Goal: Obtain resource: Download file/media

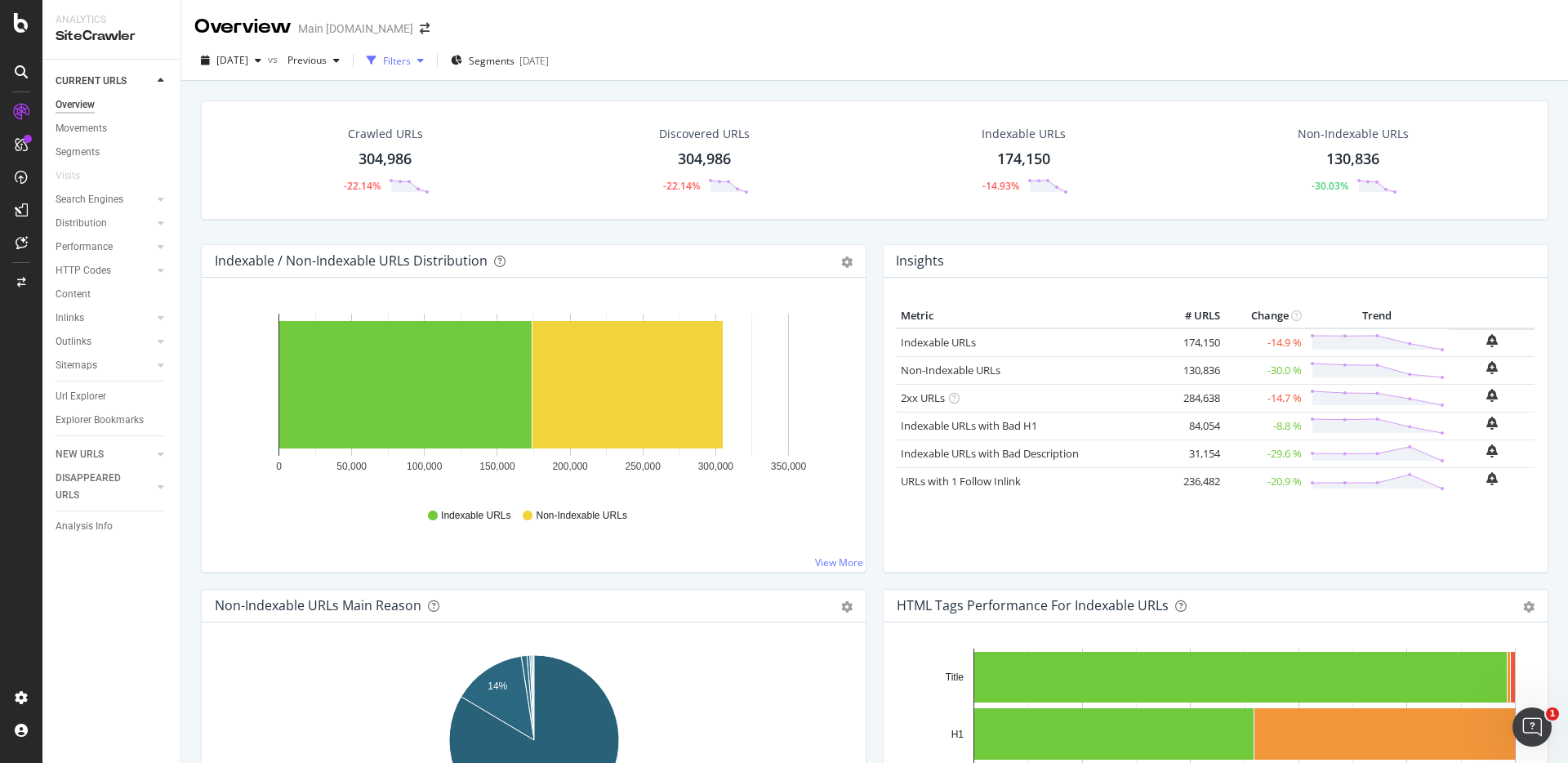
click at [411, 59] on div "Filters" at bounding box center [396, 60] width 27 height 14
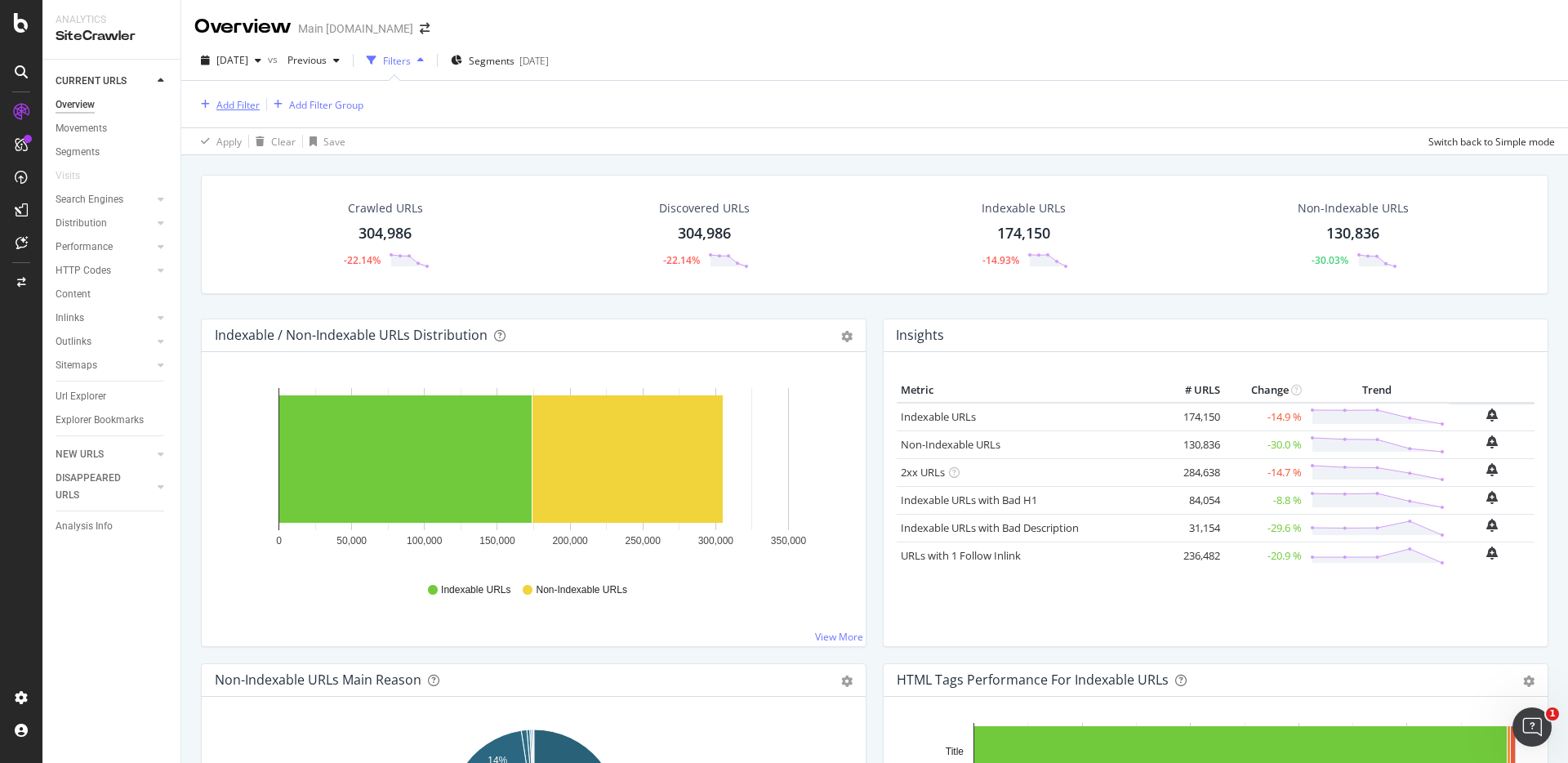
click at [251, 107] on div "Add Filter" at bounding box center [238, 105] width 43 height 14
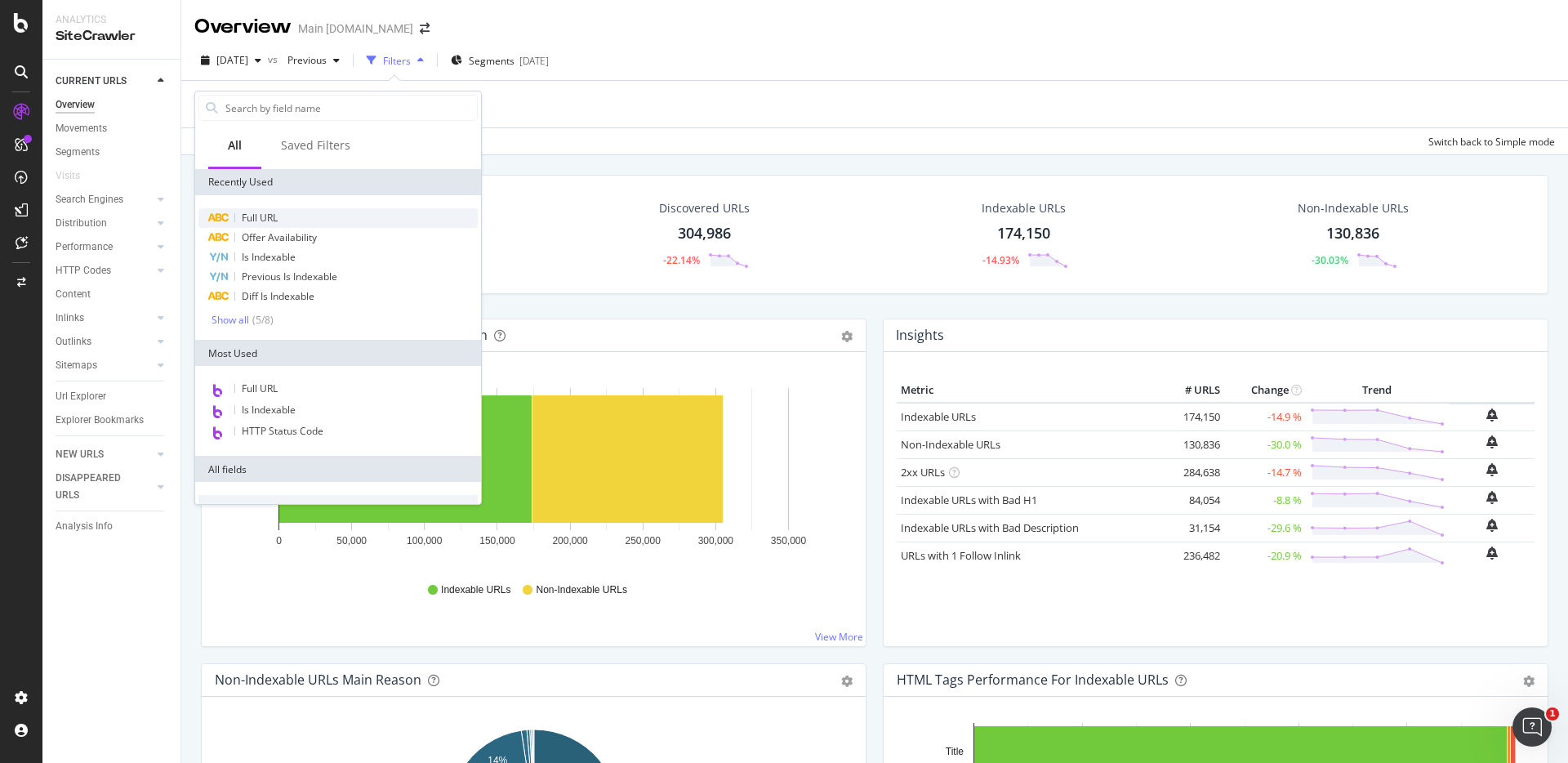
click at [276, 212] on span "Full URL" at bounding box center [259, 217] width 36 height 14
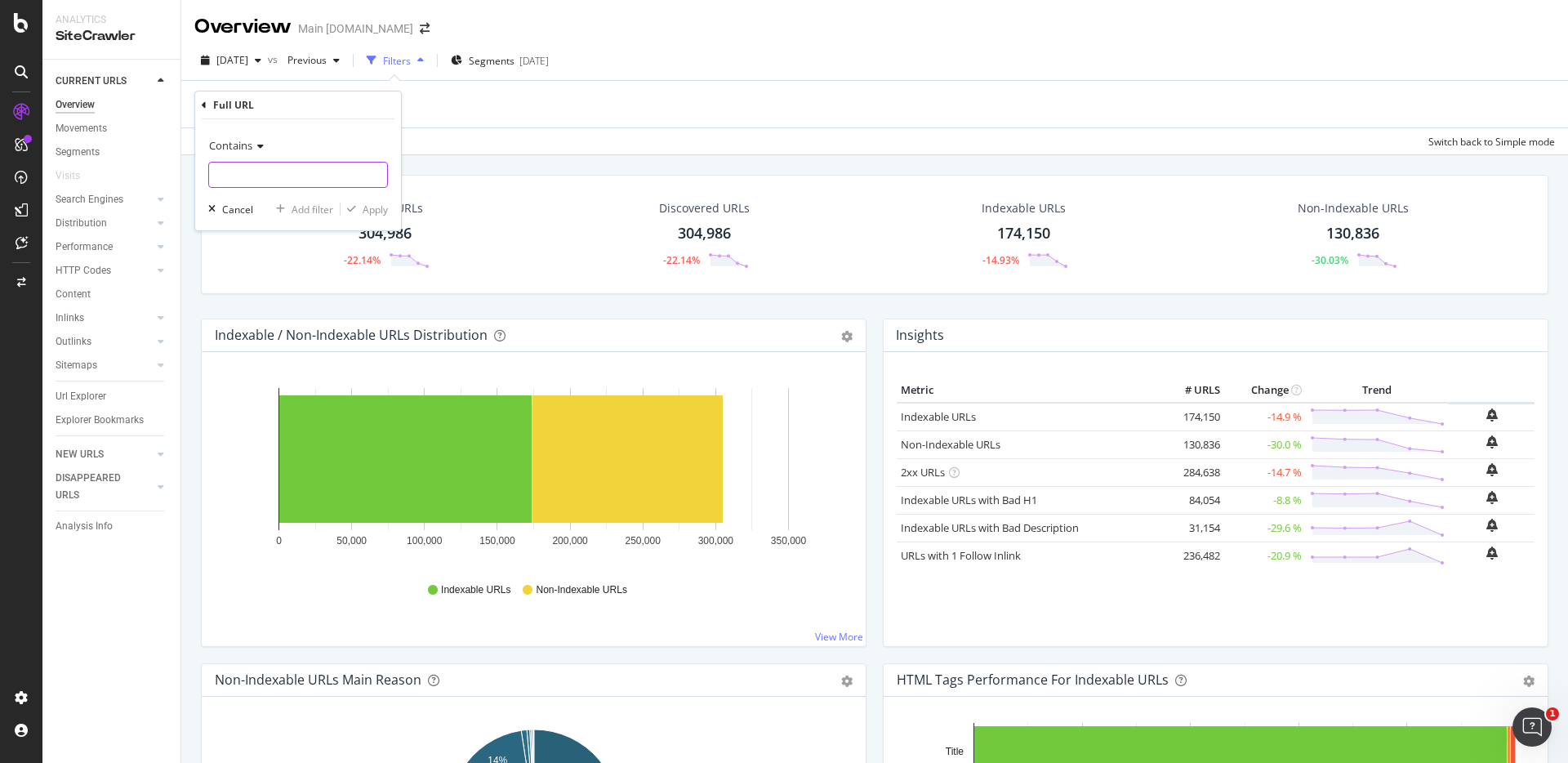
click at [269, 172] on input "text" at bounding box center [298, 174] width 178 height 26
type input "[URL][DOMAIN_NAME]"
drag, startPoint x: 368, startPoint y: 210, endPoint x: 776, endPoint y: 149, distance: 412.5
click at [368, 210] on div "Apply" at bounding box center [374, 209] width 25 height 14
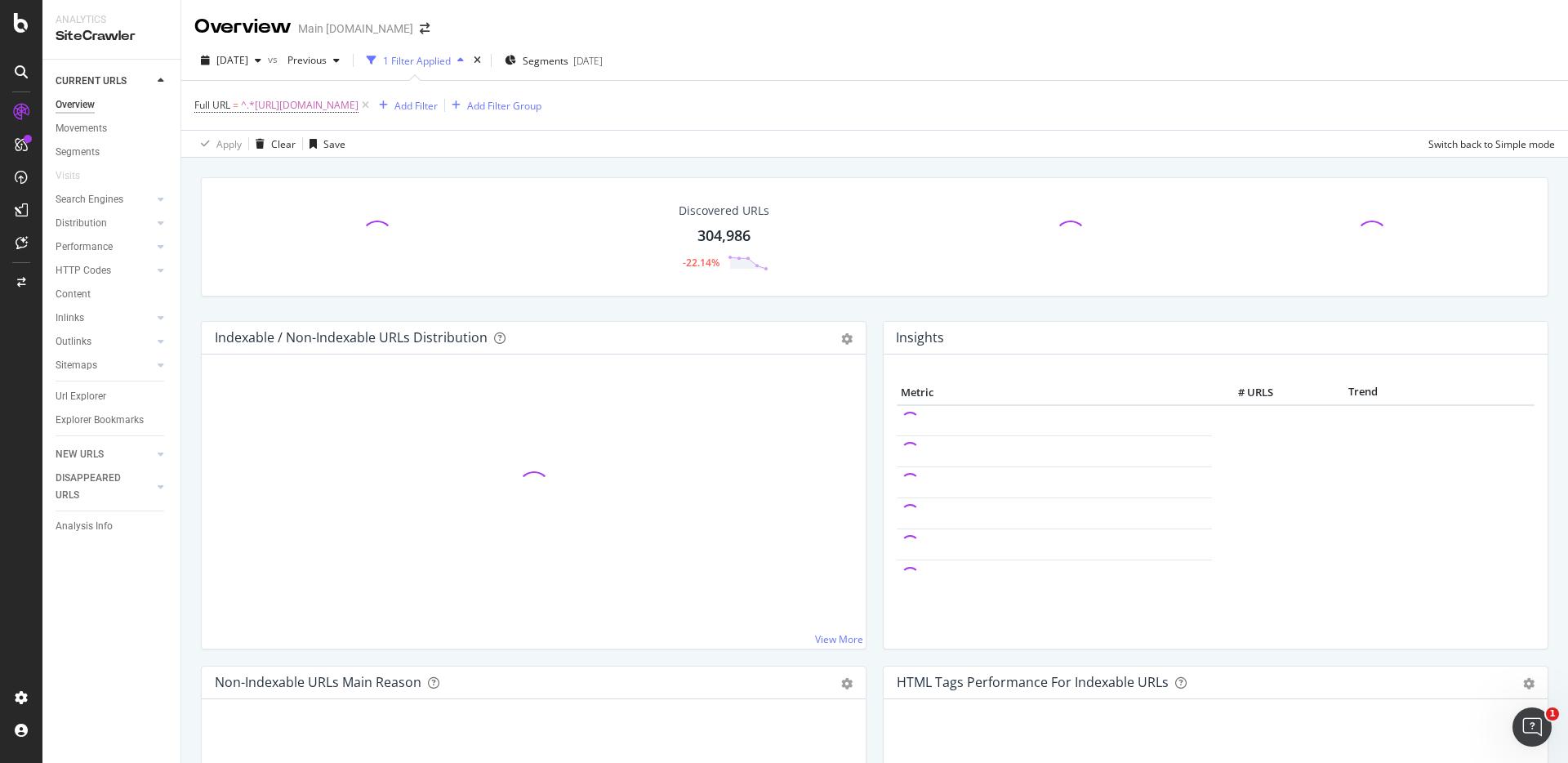
click at [904, 159] on div "Discovered URLs 304,986 -22.14% Indexable / Non-Indexable URLs Distribution Bar…" at bounding box center [874, 539] width 1386 height 763
click at [1232, 163] on div "Discovered URLs 304,986 -22.14% Indexable / Non-Indexable URLs Distribution Bar…" at bounding box center [874, 539] width 1386 height 763
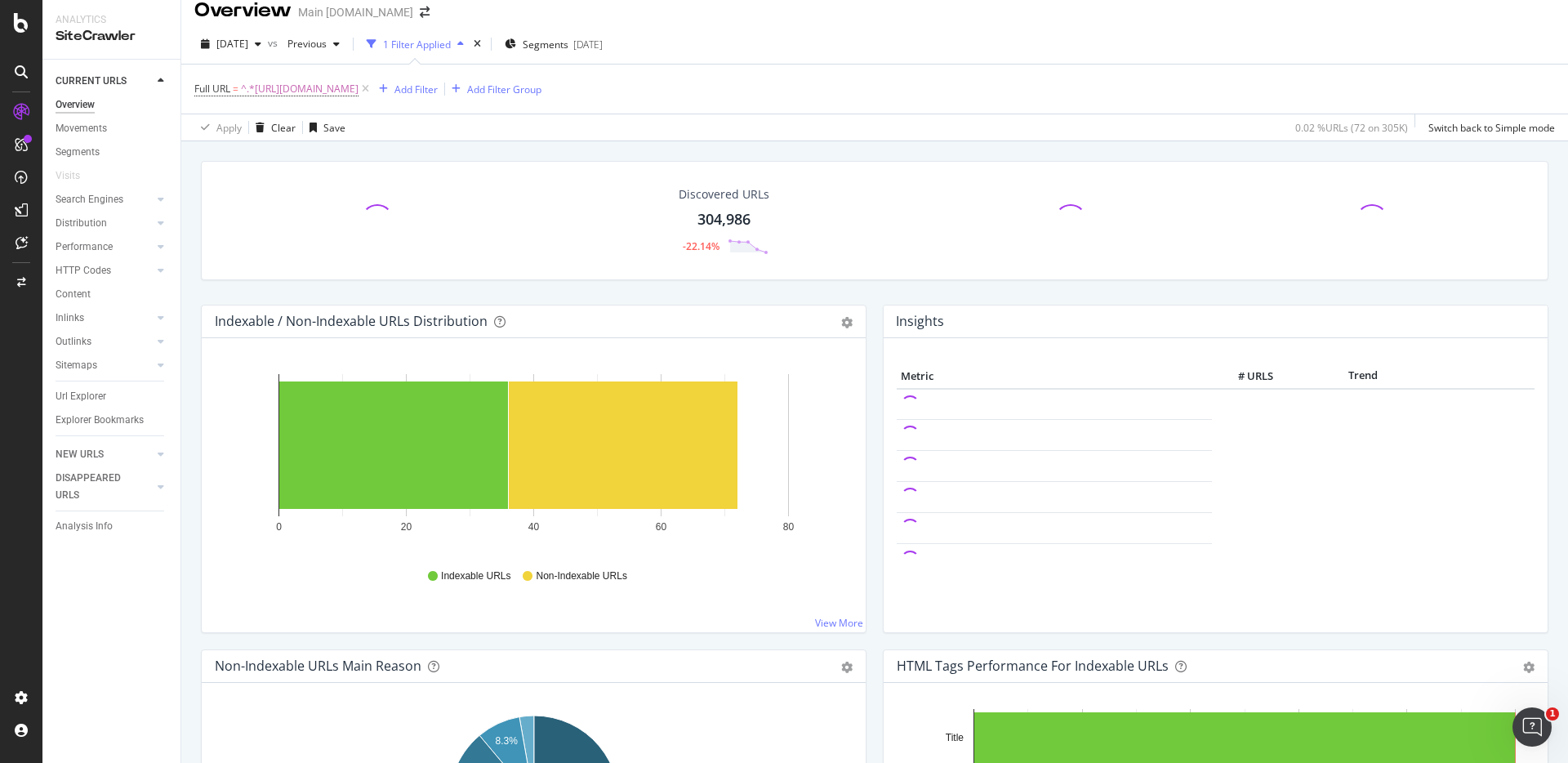
click at [1261, 141] on div "[DATE] vs Previous 1 Filter Applied Segments [DATE] Full URL = ^.*[URL][DOMAIN_…" at bounding box center [874, 83] width 1386 height 117
click at [437, 86] on div "Add Filter" at bounding box center [416, 89] width 43 height 14
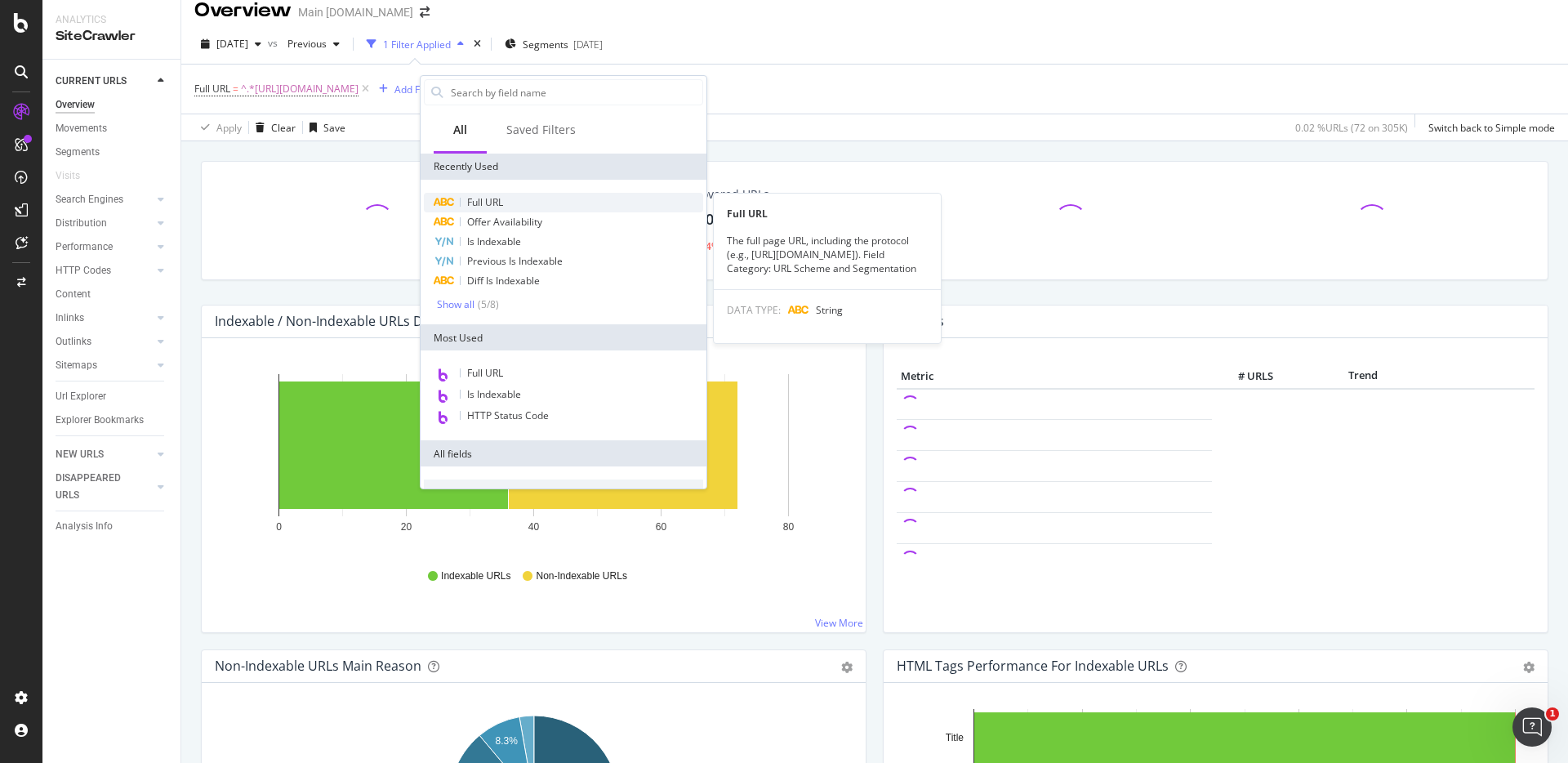
click at [503, 209] on div "Full URL" at bounding box center [563, 202] width 279 height 20
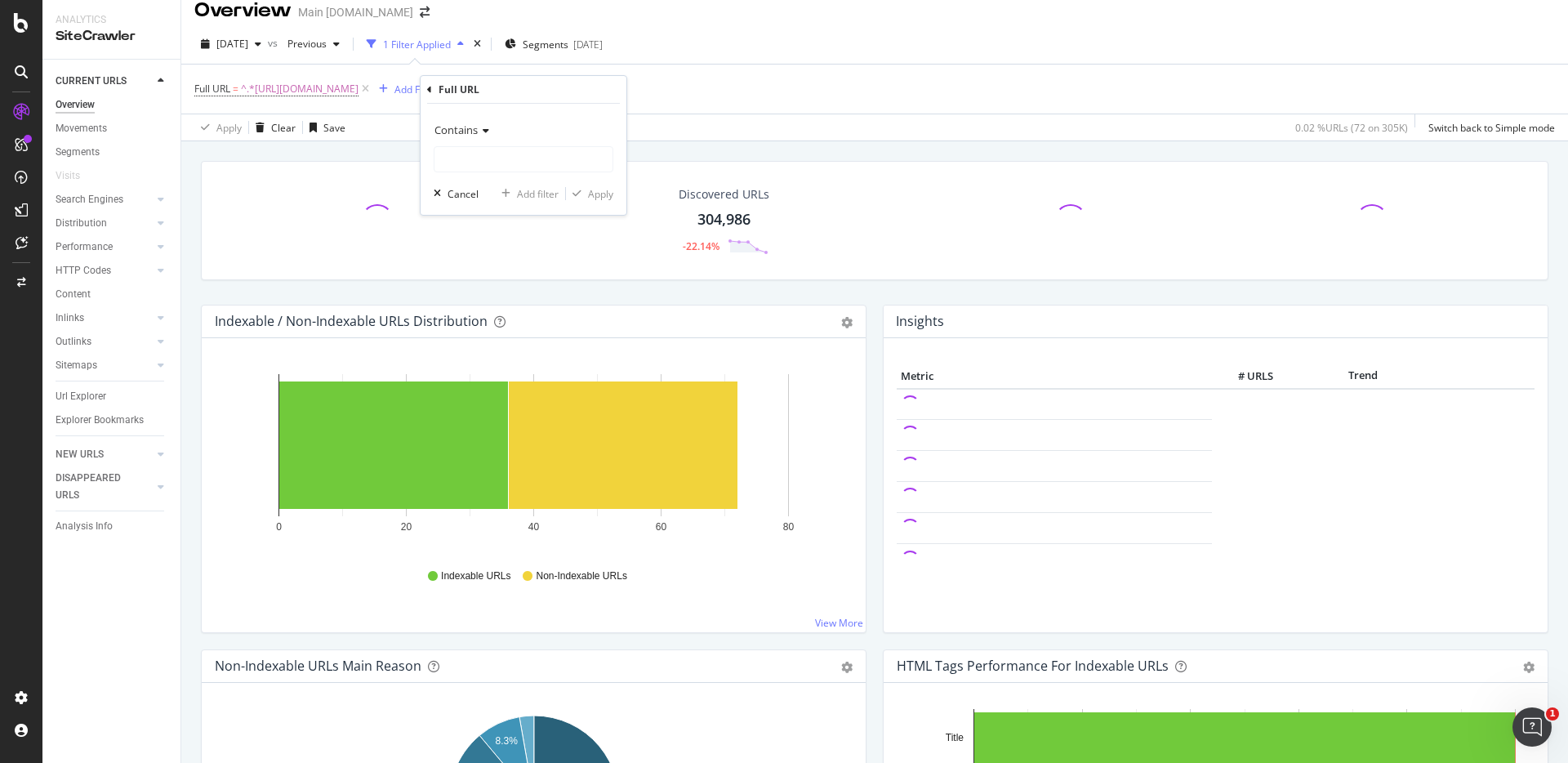
click at [486, 136] on div "Contains" at bounding box center [523, 130] width 180 height 26
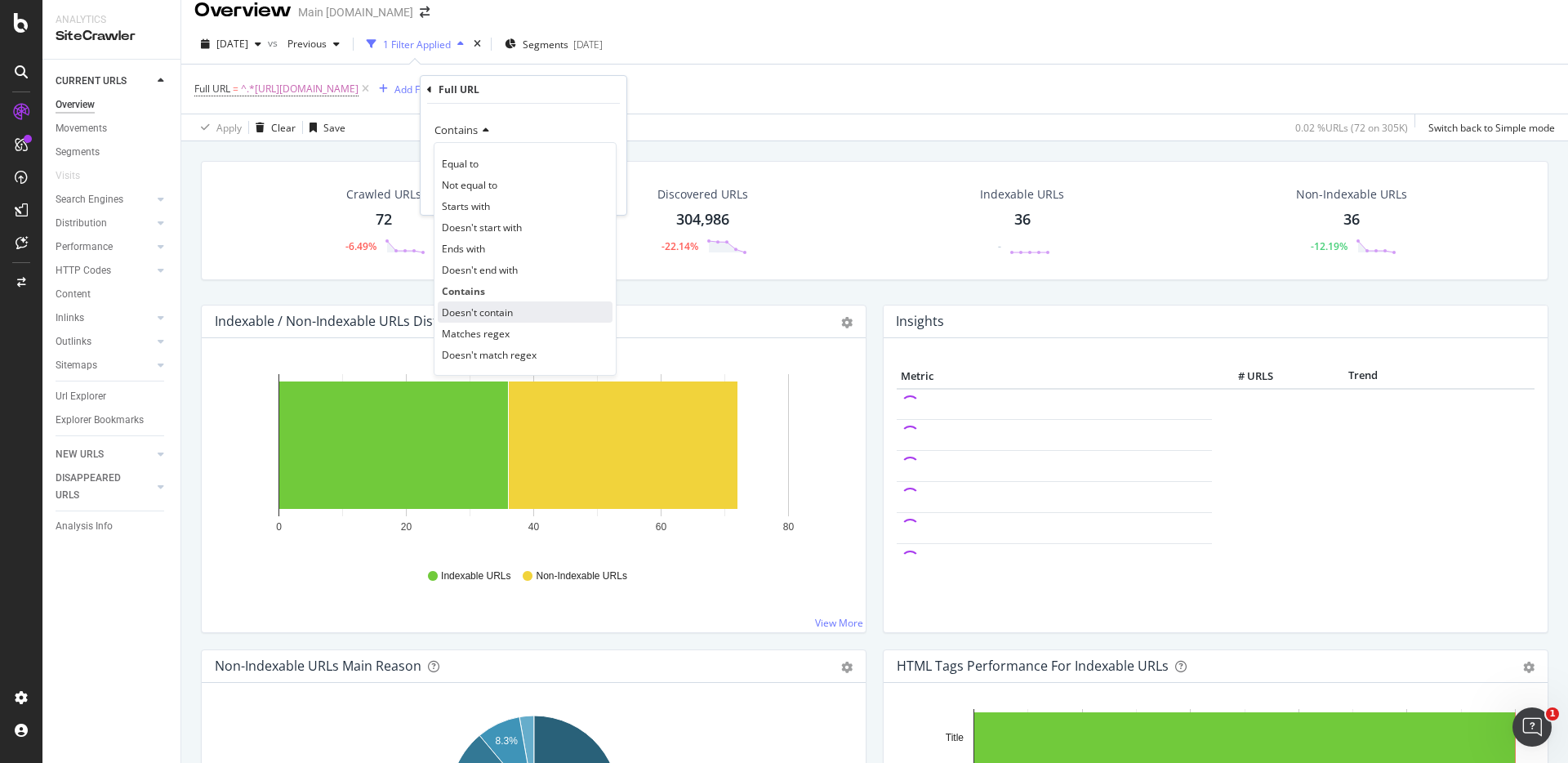
click at [493, 306] on span "Doesn't contain" at bounding box center [476, 312] width 71 height 14
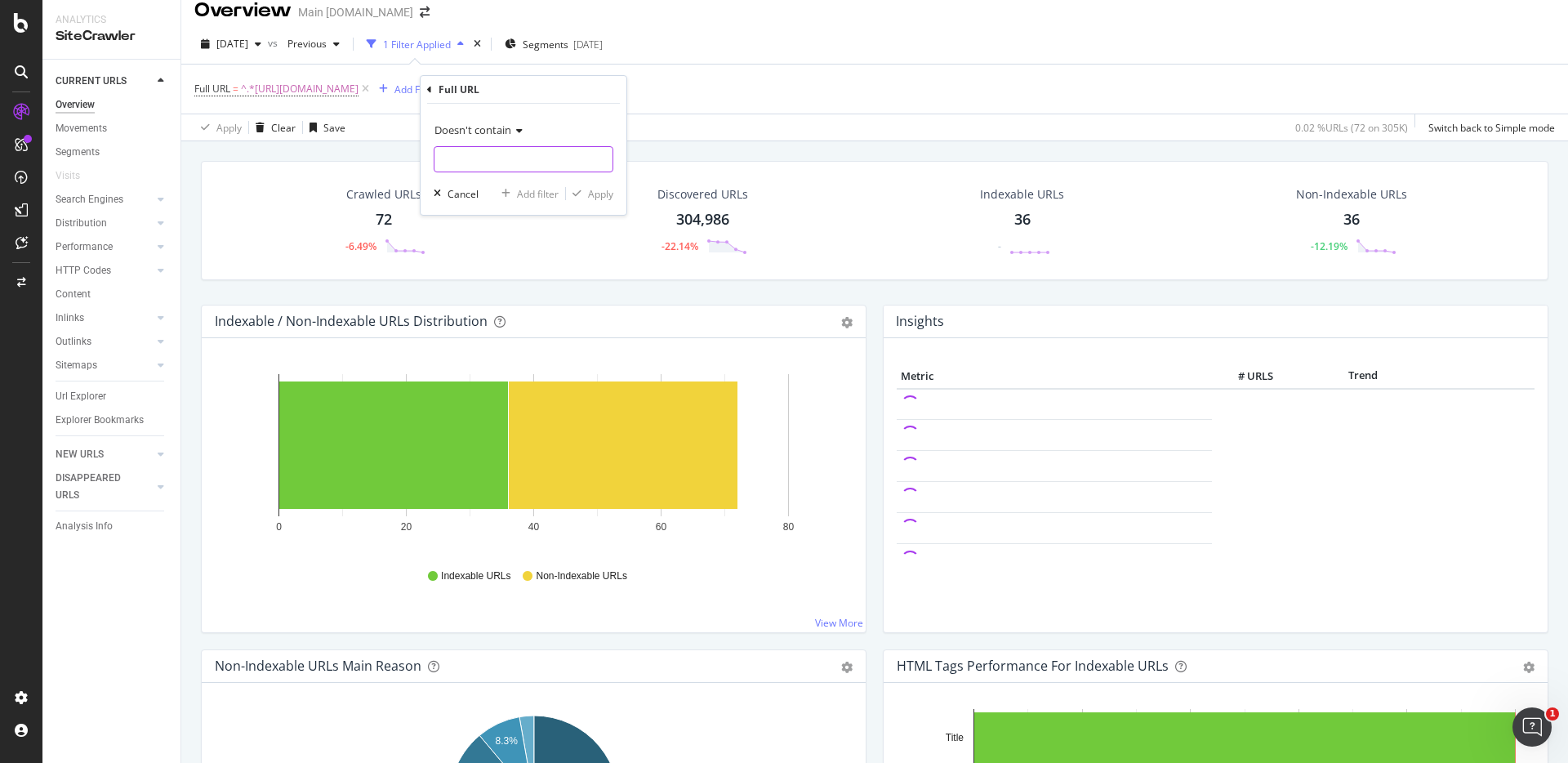
click at [509, 158] on input "text" at bounding box center [523, 159] width 178 height 26
type input "es-us"
click at [600, 190] on div "Apply" at bounding box center [600, 193] width 25 height 14
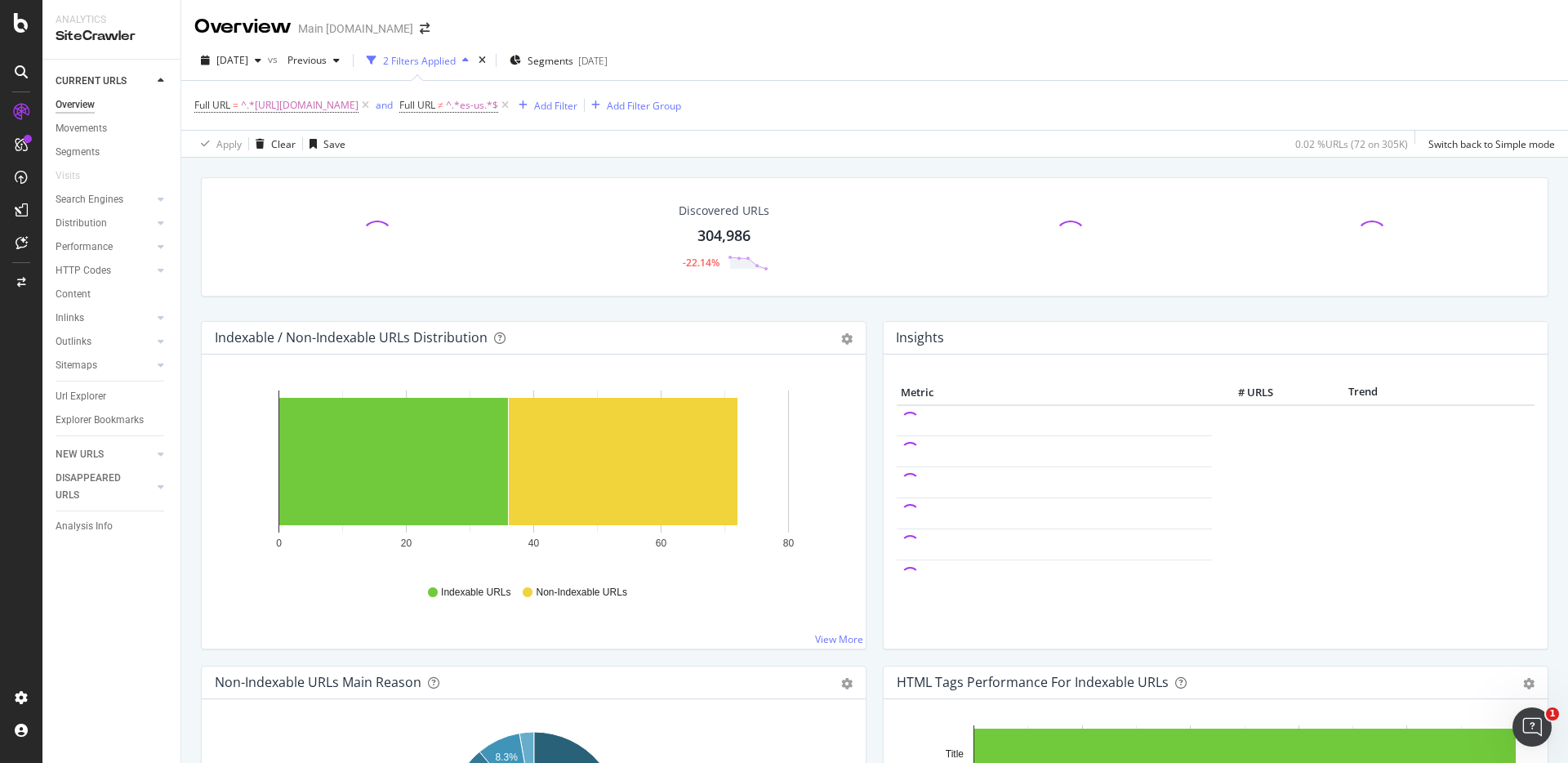
click at [1154, 161] on div "Discovered URLs 304,986 -22.14% Indexable / Non-Indexable URLs Distribution Bar…" at bounding box center [874, 539] width 1386 height 763
click at [1290, 158] on div "Discovered URLs 304,986 -22.14% Indexable / Non-Indexable URLs Distribution Bar…" at bounding box center [874, 539] width 1386 height 763
click at [1285, 160] on div "Discovered URLs 304,986 -22.14% Indexable / Non-Indexable URLs Distribution Bar…" at bounding box center [874, 539] width 1386 height 763
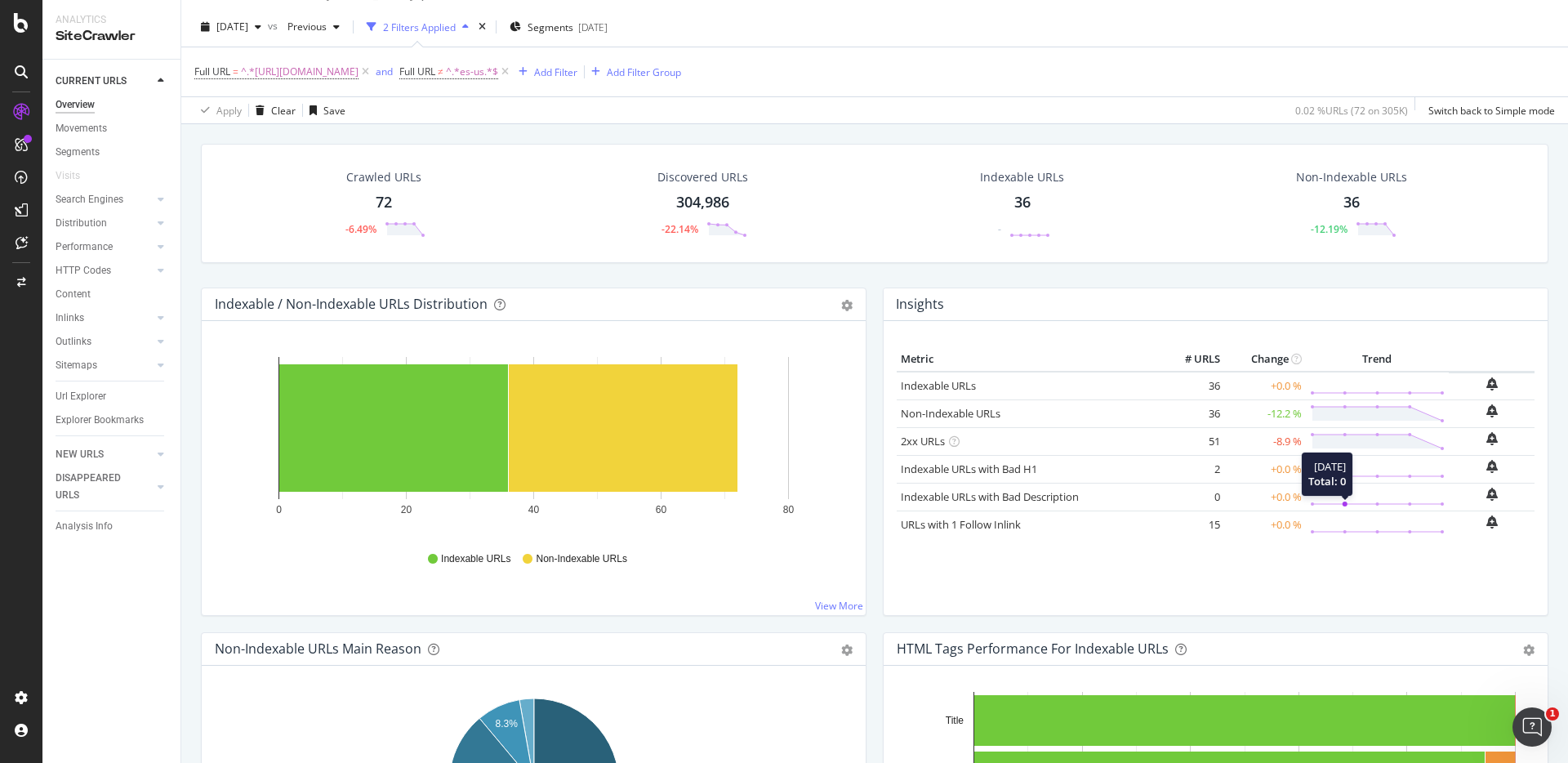
scroll to position [31, 0]
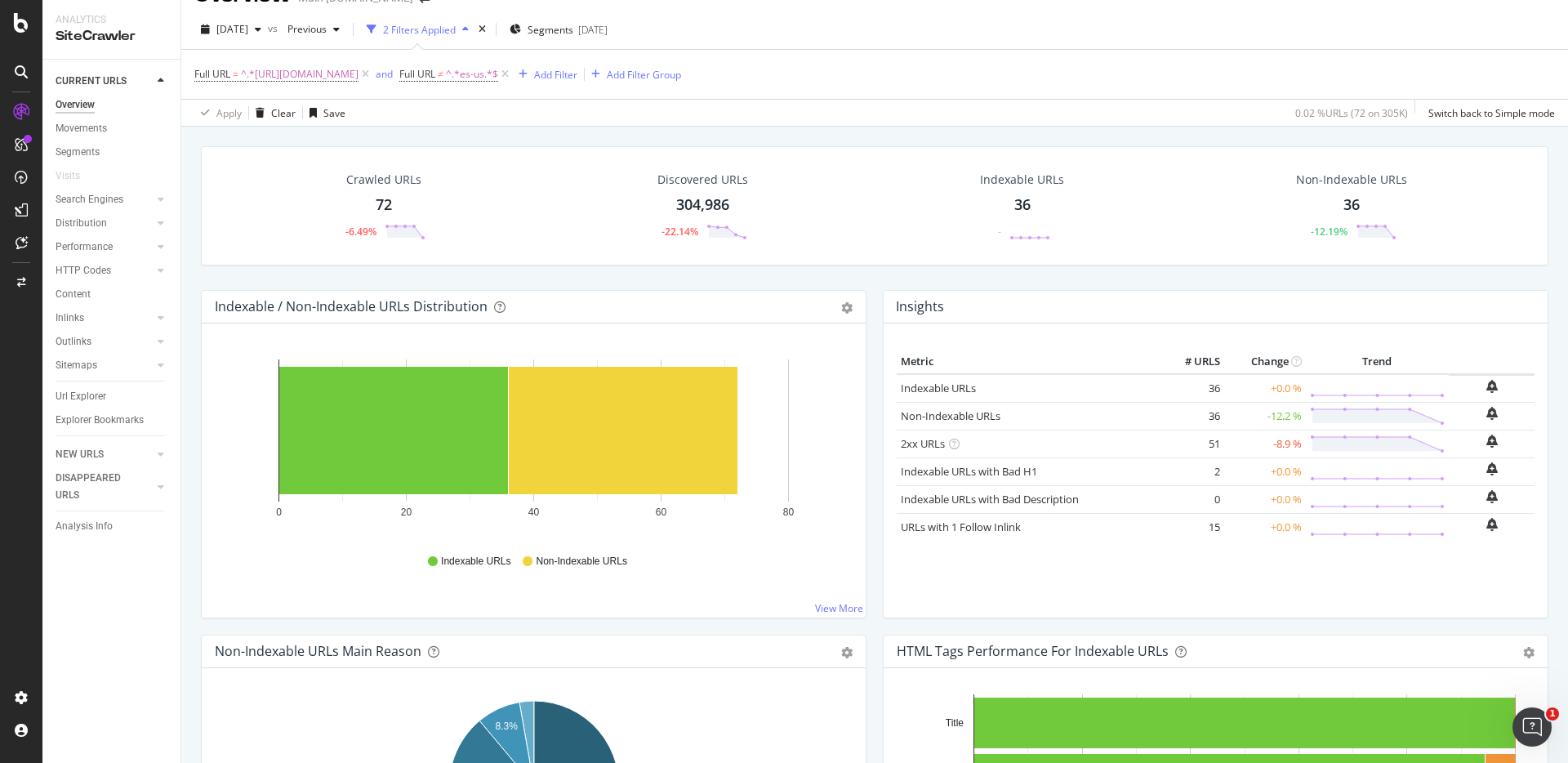
click at [1349, 275] on div "Crawled URLs 72 -6.49% Discovered URLs 304,986 -22.14% Indexable URLs 36 - Non-…" at bounding box center [874, 218] width 1363 height 143
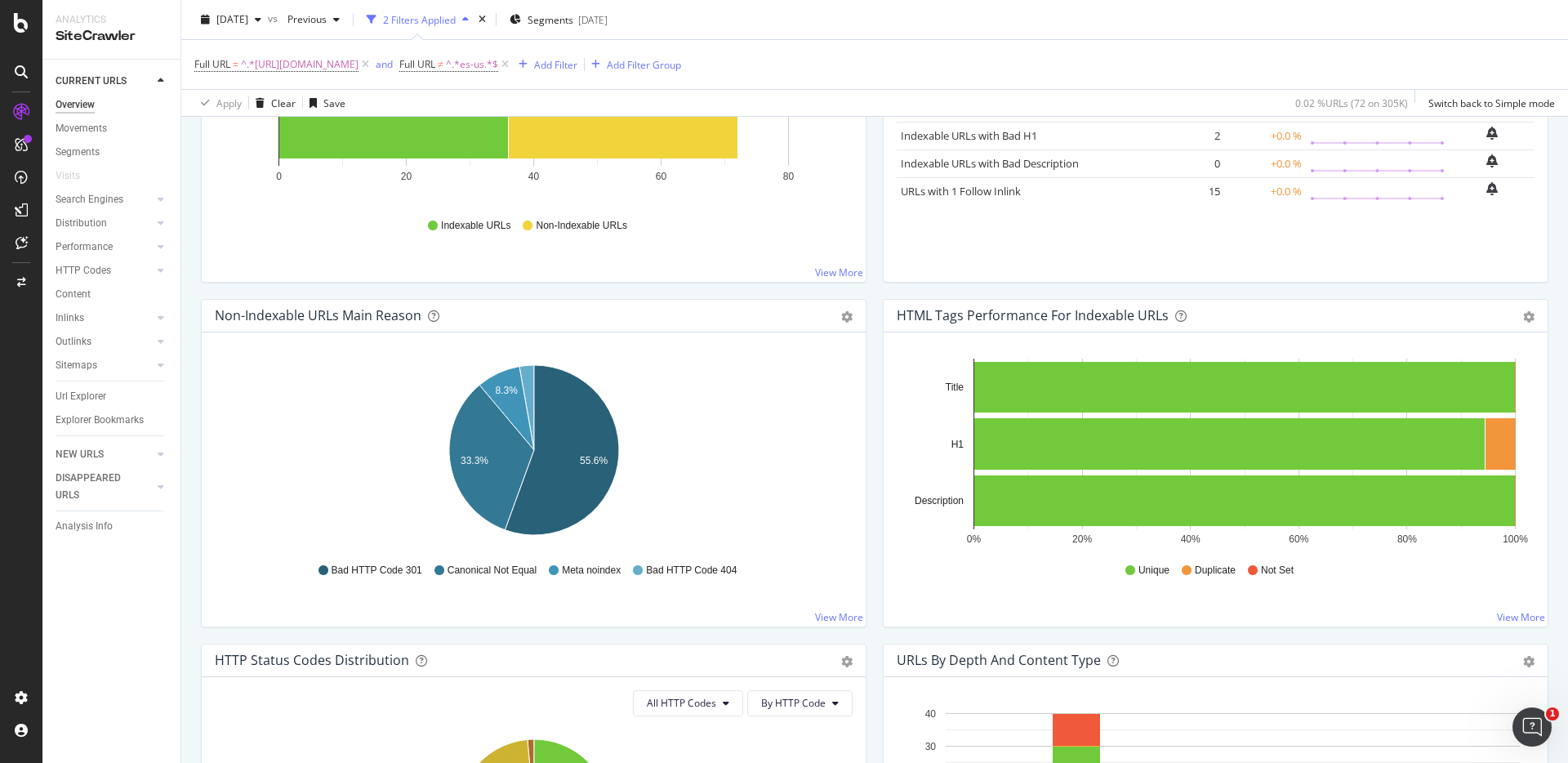
scroll to position [0, 0]
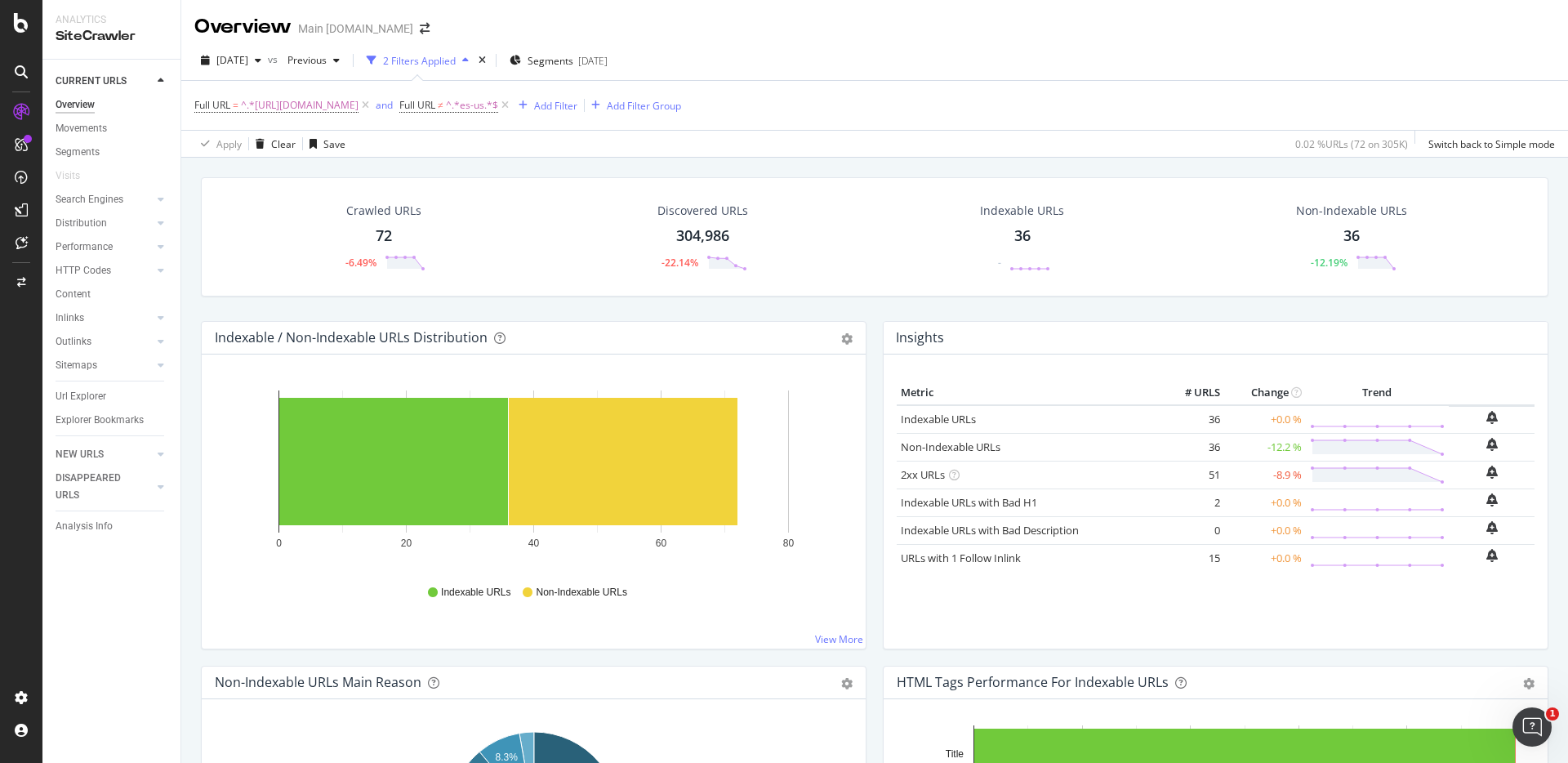
click at [389, 482] on rect "A chart." at bounding box center [393, 461] width 228 height 127
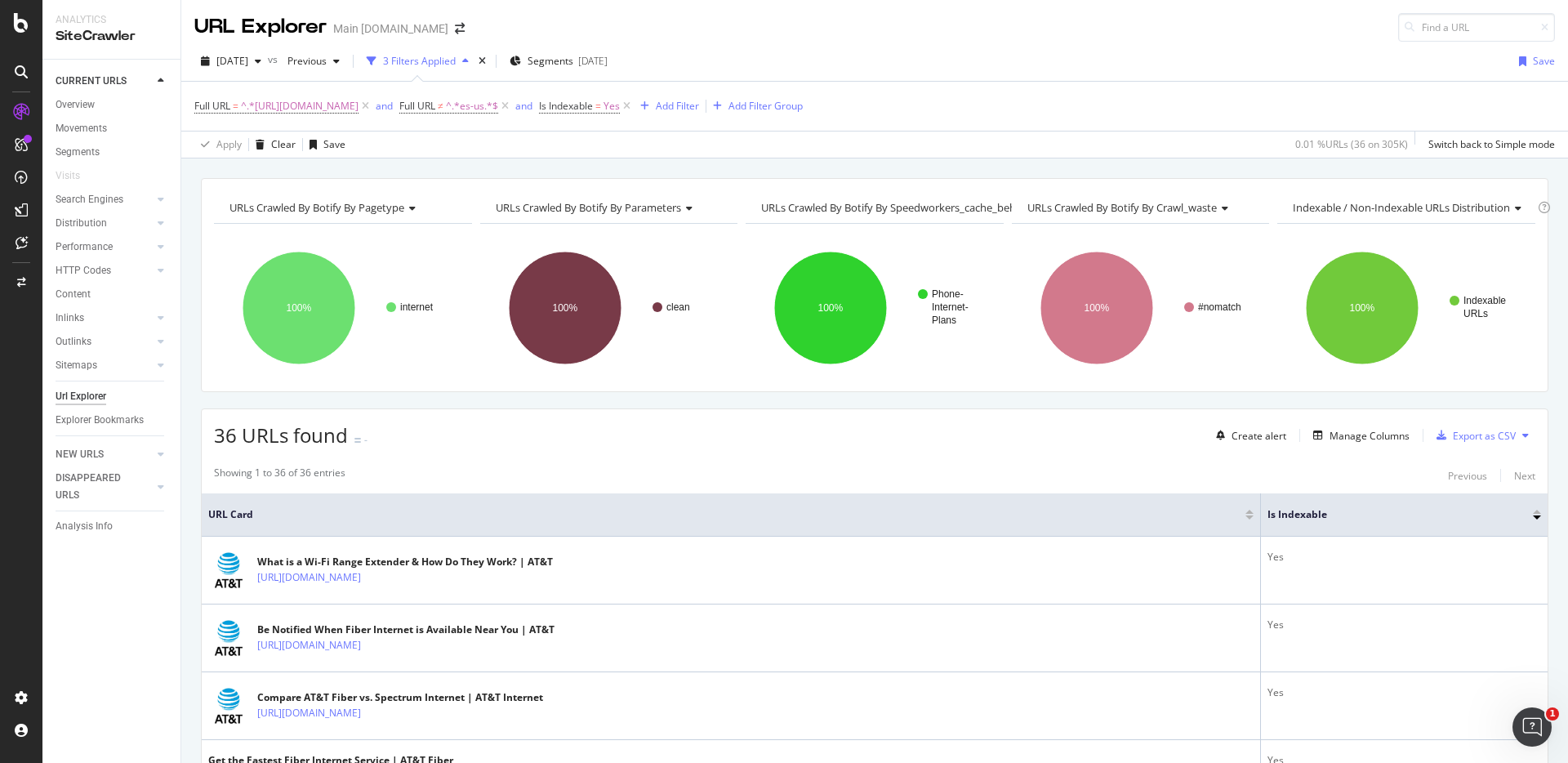
click at [1138, 170] on div "URLs Crawled By Botify By pagetype Chart (by Value) Table Expand Export as CSV …" at bounding box center [874, 178] width 1386 height 40
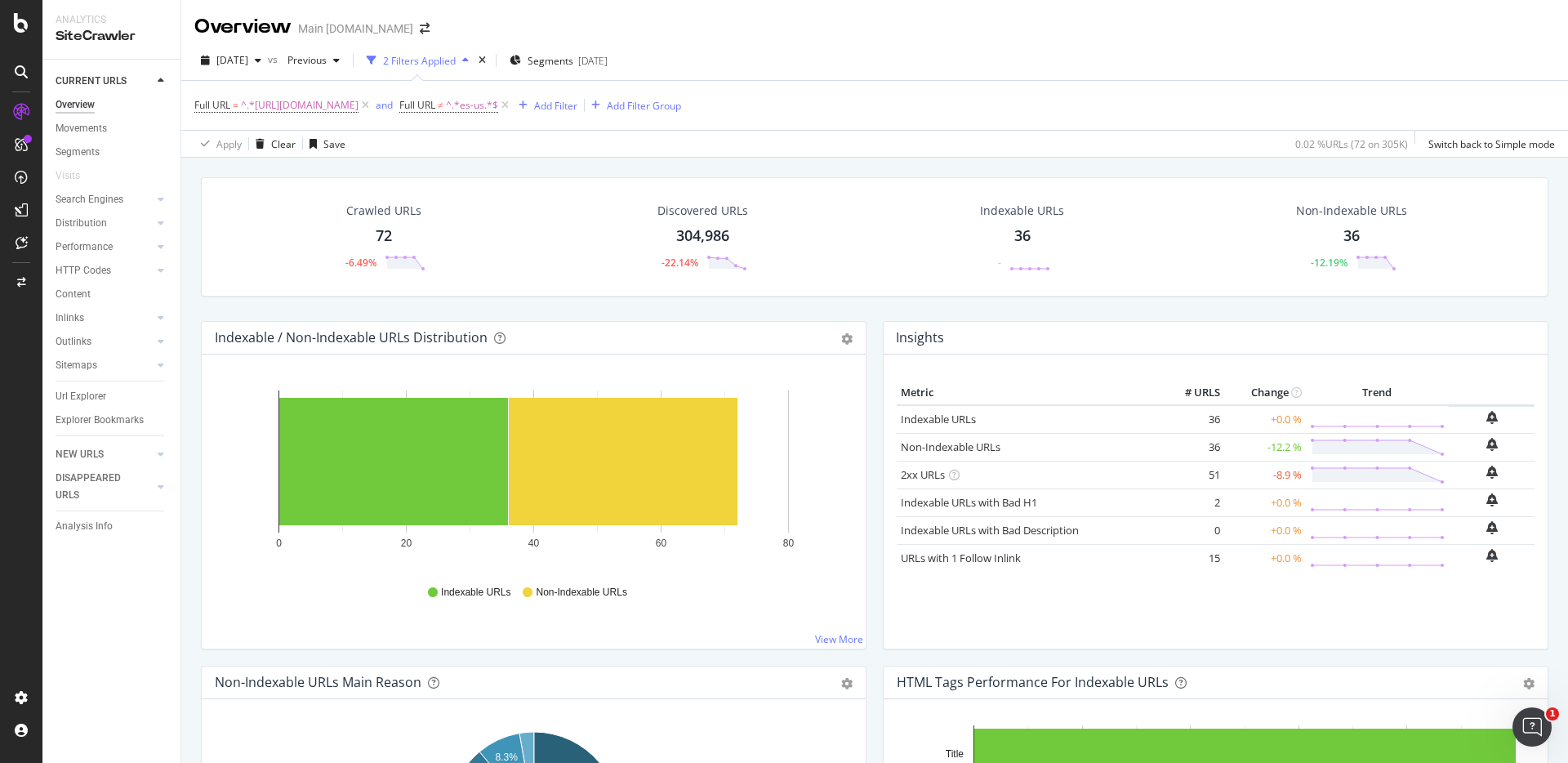
click at [700, 238] on div "304,986" at bounding box center [702, 236] width 53 height 22
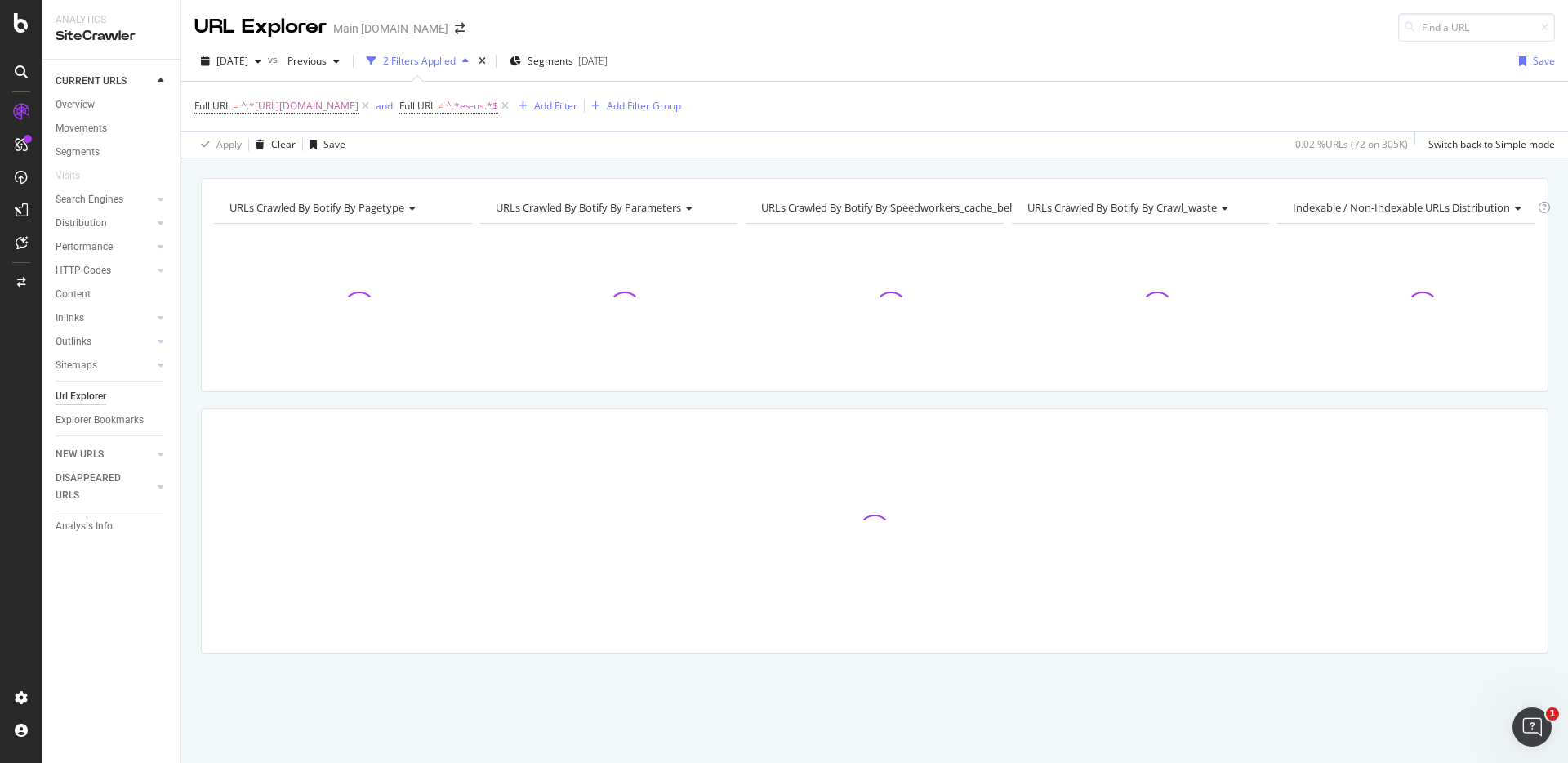
click at [1307, 164] on div "URLs Crawled By Botify By pagetype Chart (by Value) Table Expand Export as CSV …" at bounding box center [874, 178] width 1386 height 40
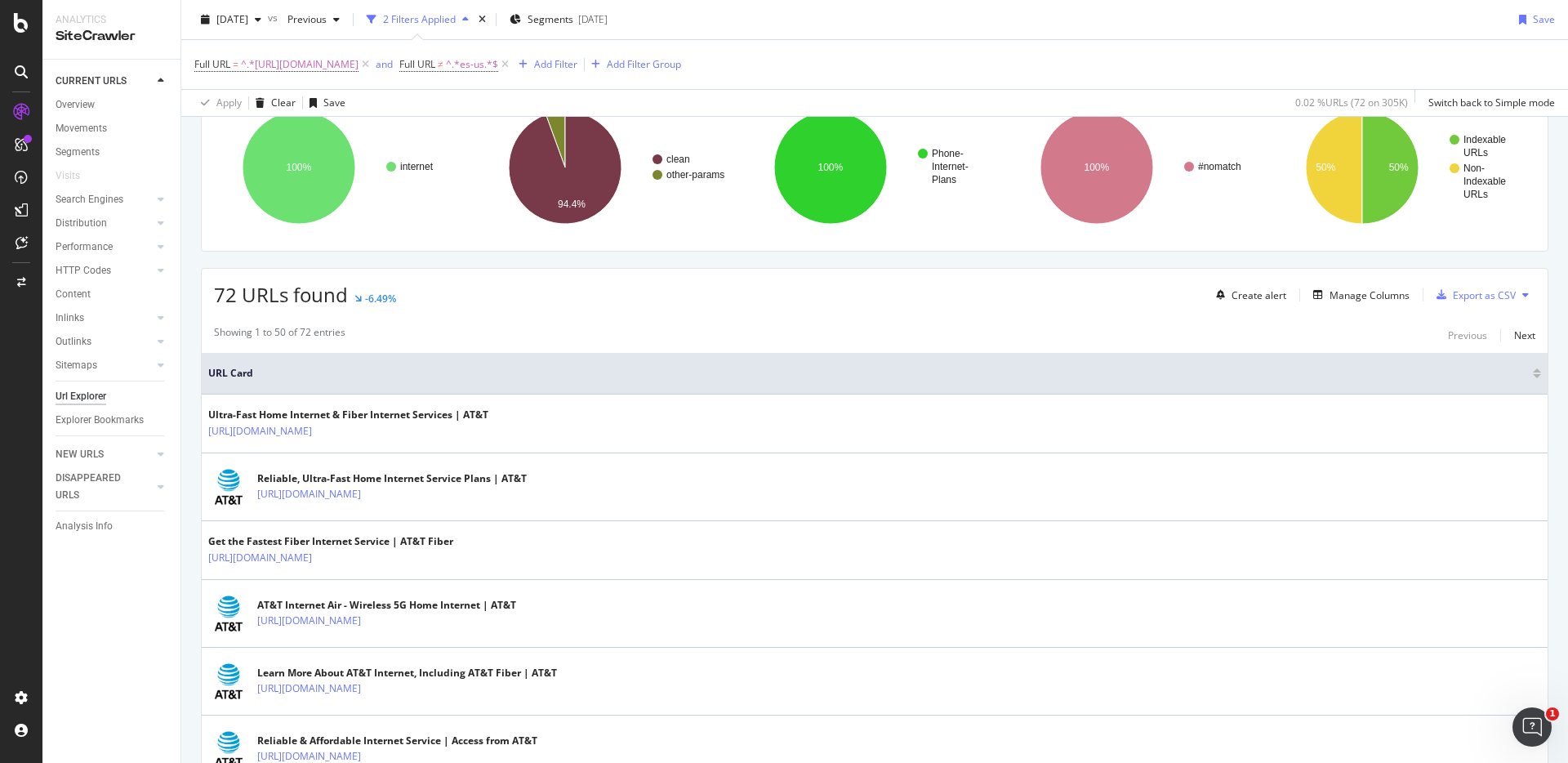
scroll to position [139, 0]
click at [1324, 285] on div "Create alert Manage Columns Export as CSV" at bounding box center [1372, 296] width 326 height 27
click at [1326, 293] on div "button" at bounding box center [1318, 296] width 23 height 9
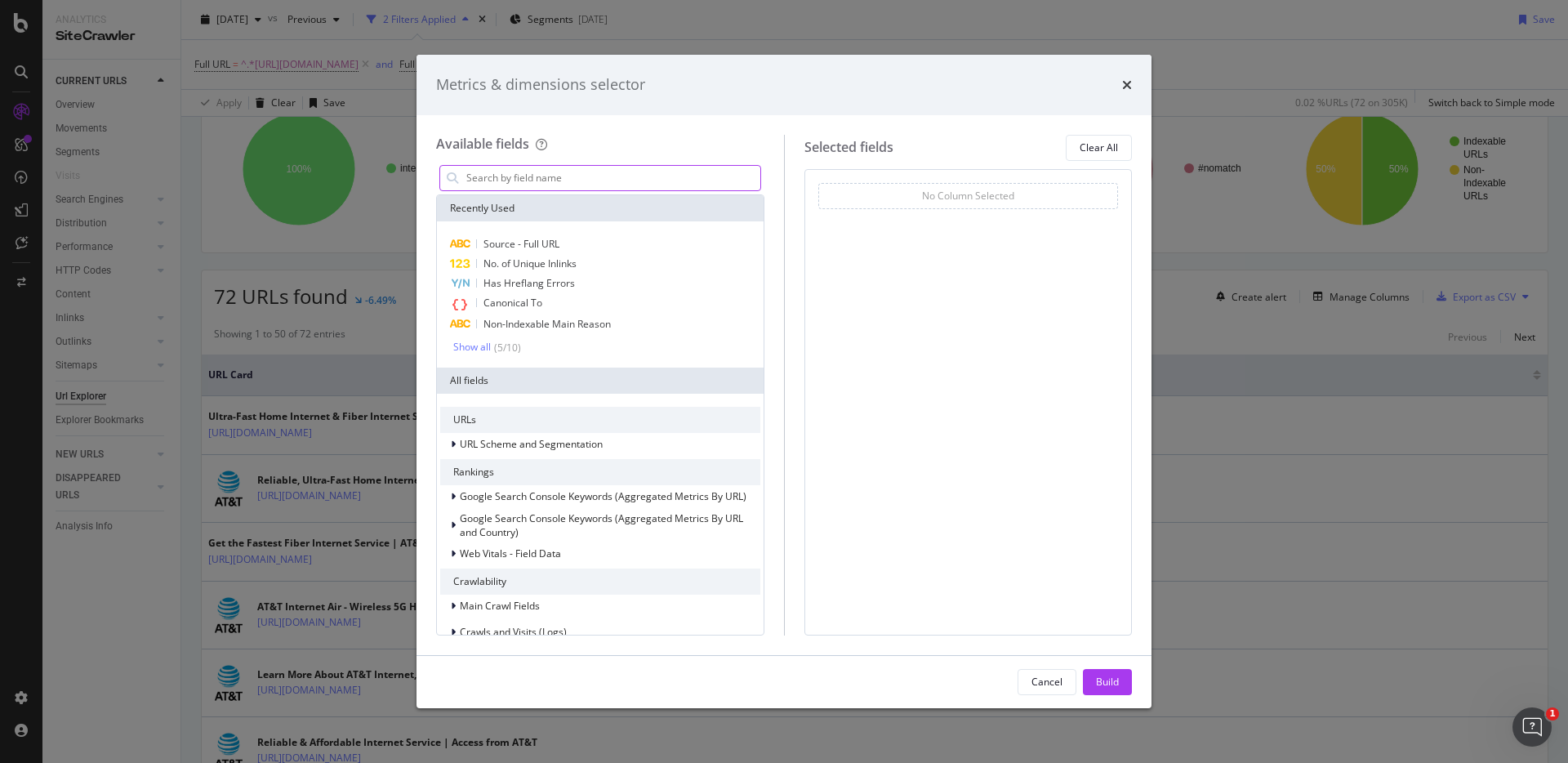
click at [558, 184] on input "modal" at bounding box center [612, 178] width 295 height 25
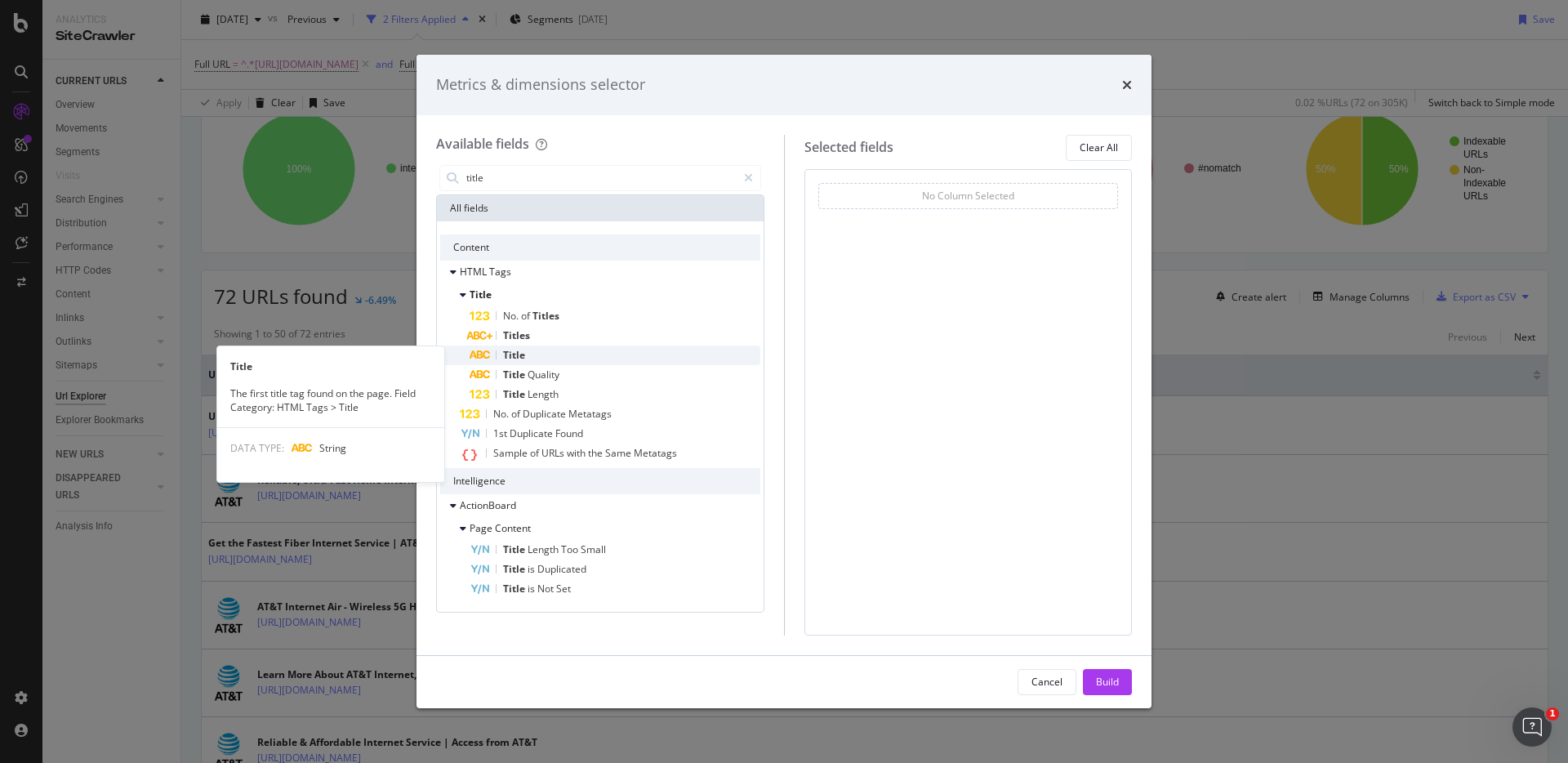
type input "title"
click at [582, 353] on div "Title" at bounding box center [615, 355] width 290 height 20
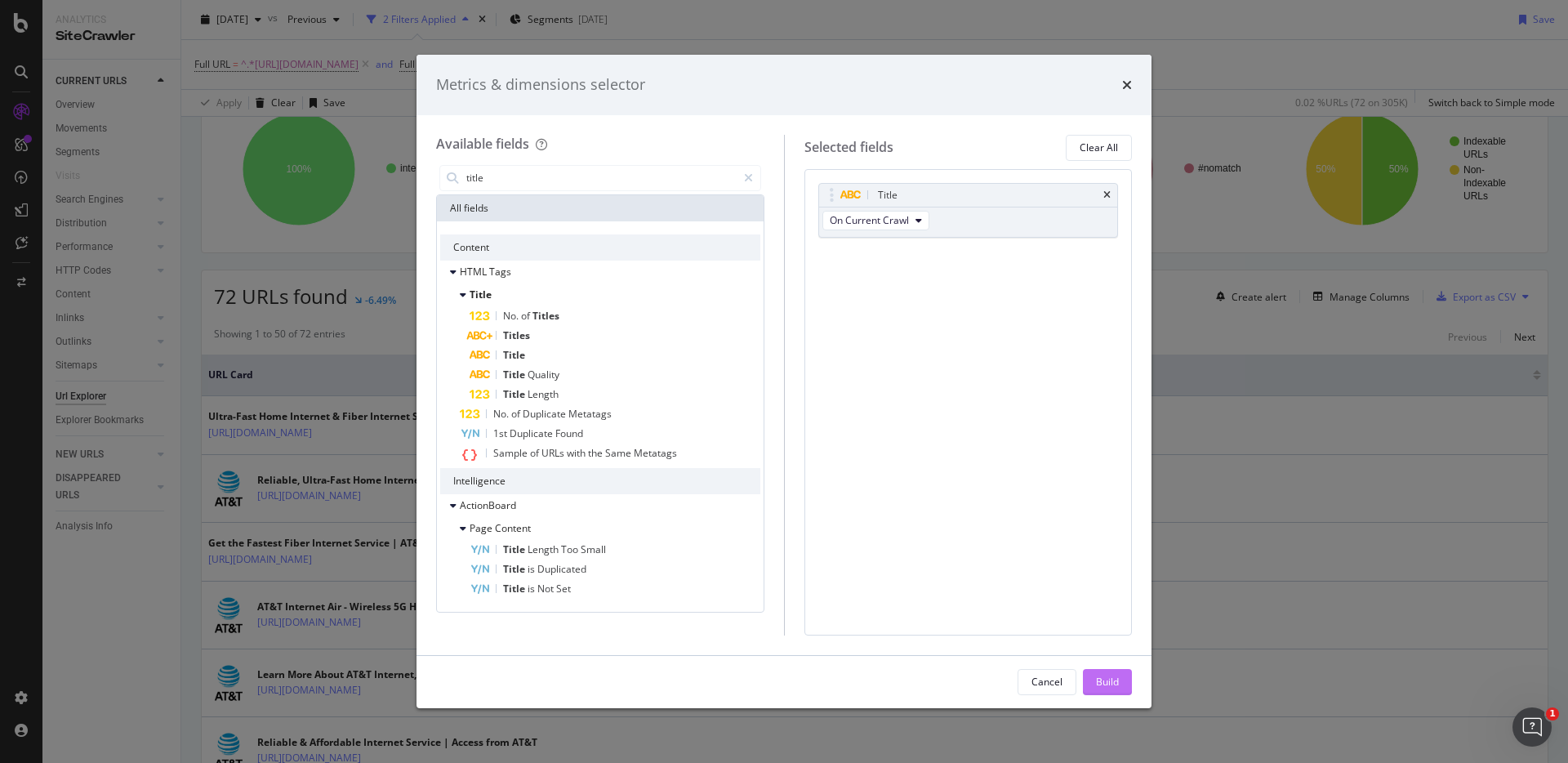
click at [1103, 677] on div "Build" at bounding box center [1107, 681] width 23 height 14
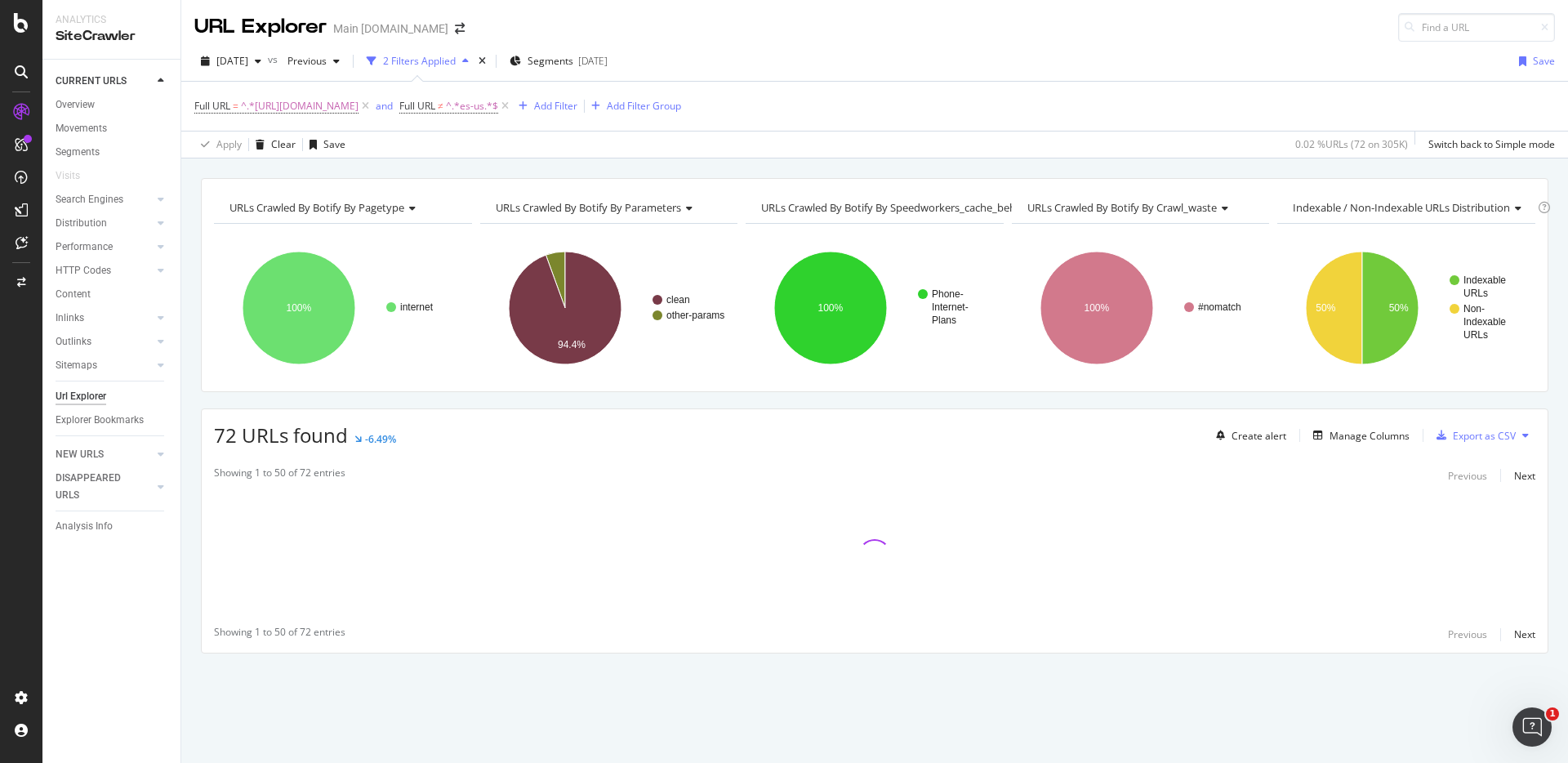
click at [1302, 404] on div "URLs Crawled By Botify By pagetype Chart (by Value) Table Expand Export as CSV …" at bounding box center [874, 444] width 1386 height 533
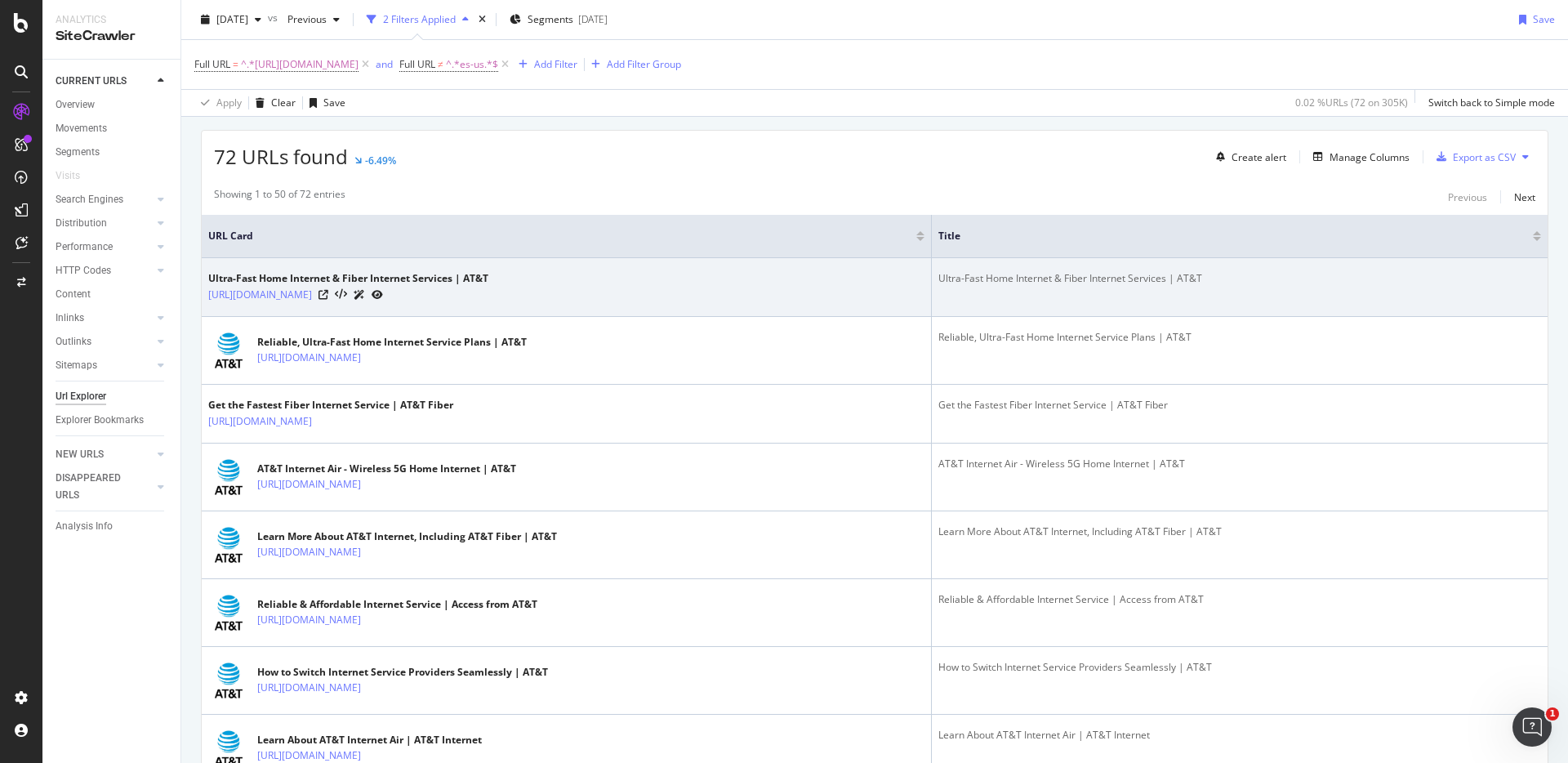
scroll to position [277, 0]
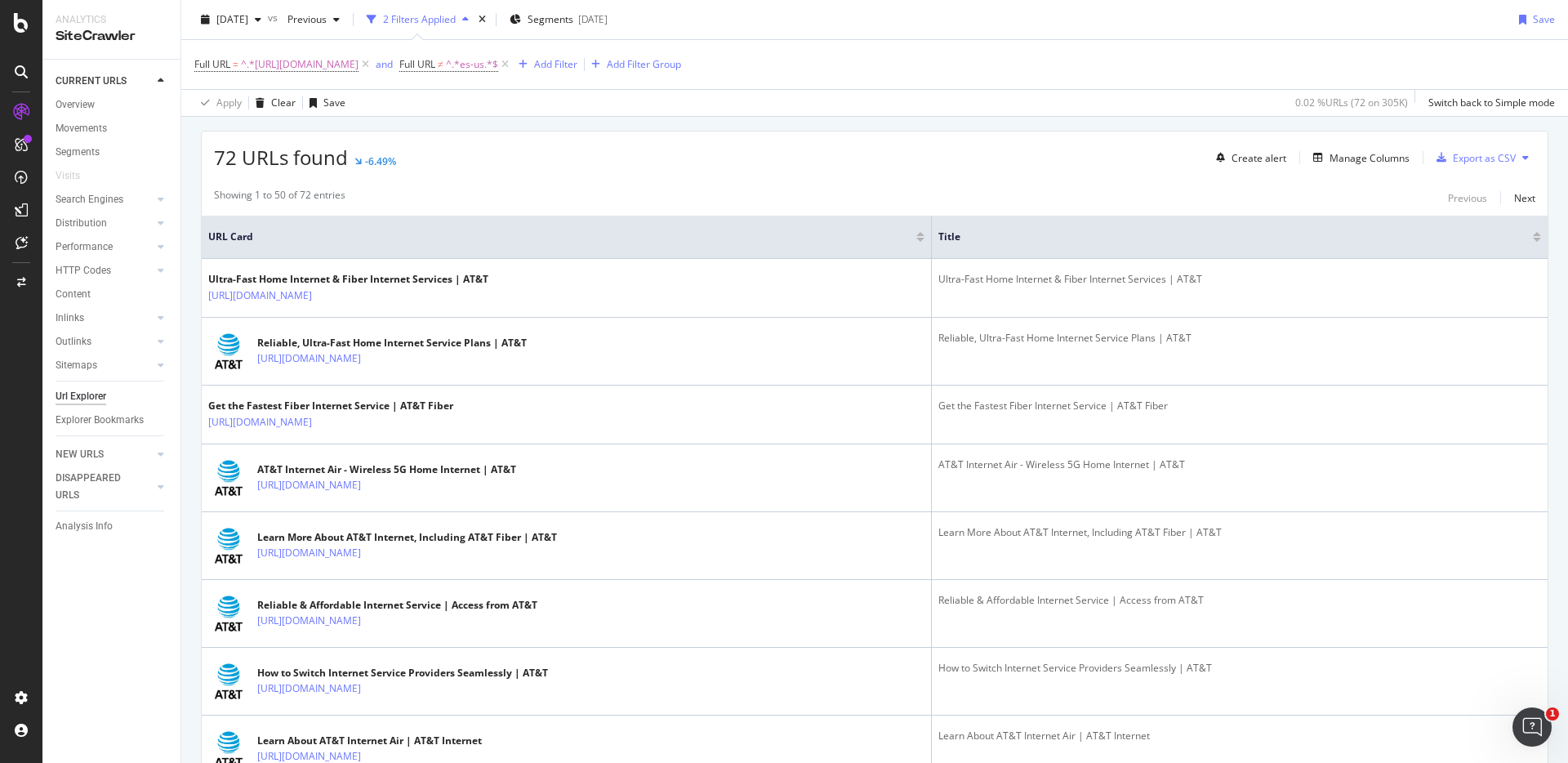
click at [1537, 240] on div at bounding box center [1536, 240] width 8 height 4
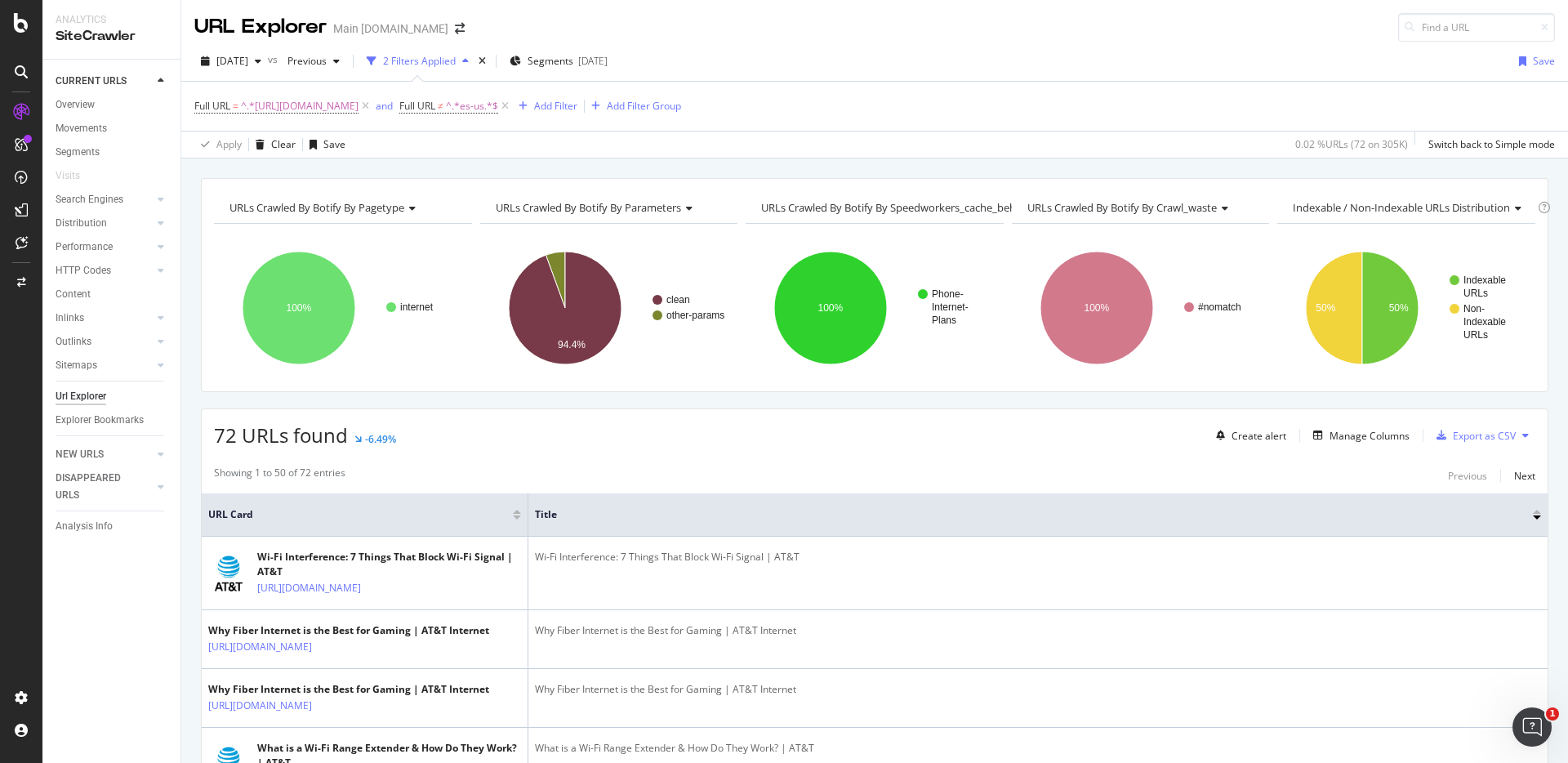
click at [1168, 164] on div "URLs Crawled By Botify By pagetype Chart (by Value) Table Expand Export as CSV …" at bounding box center [874, 178] width 1386 height 40
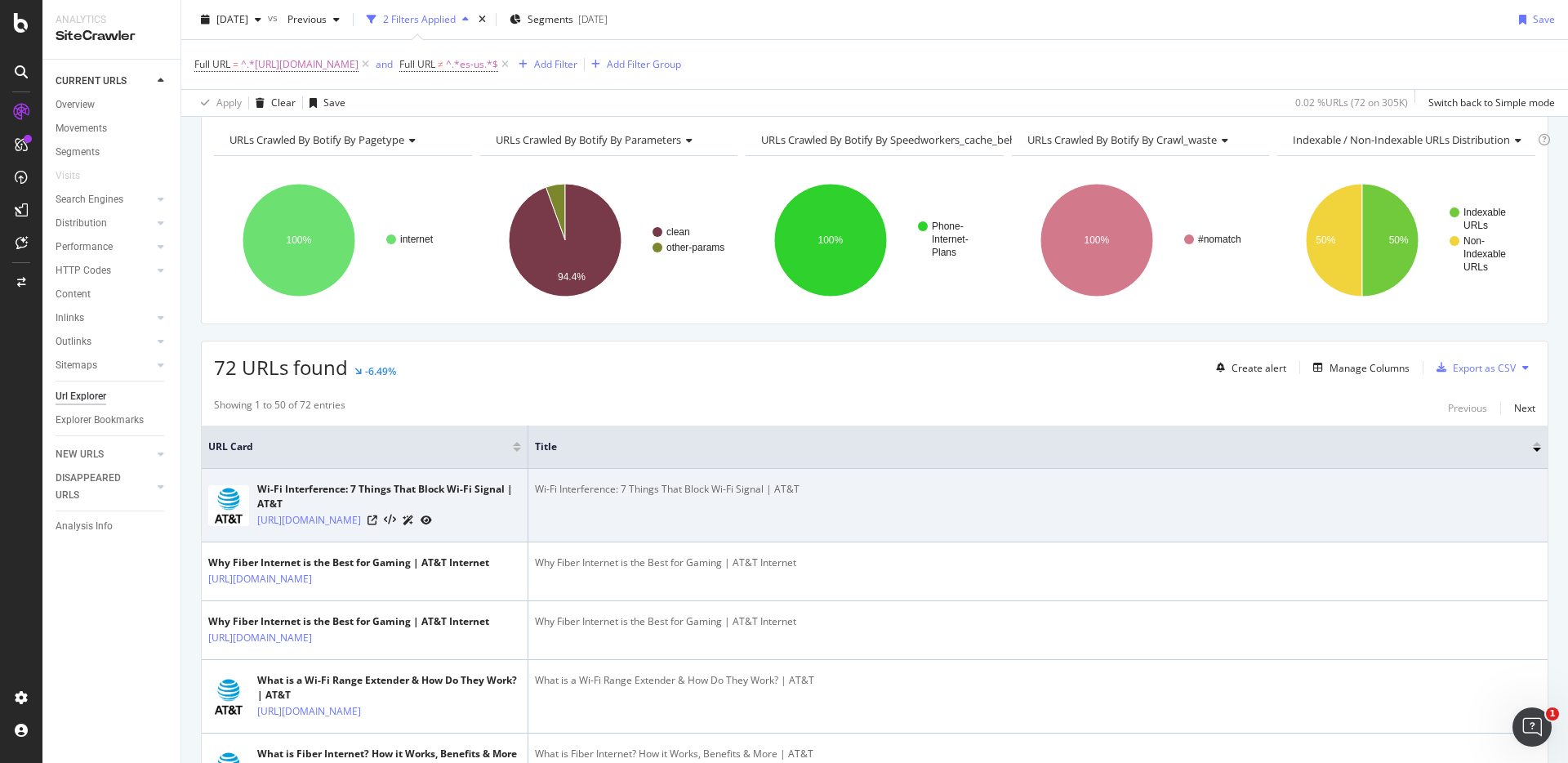
scroll to position [17, 0]
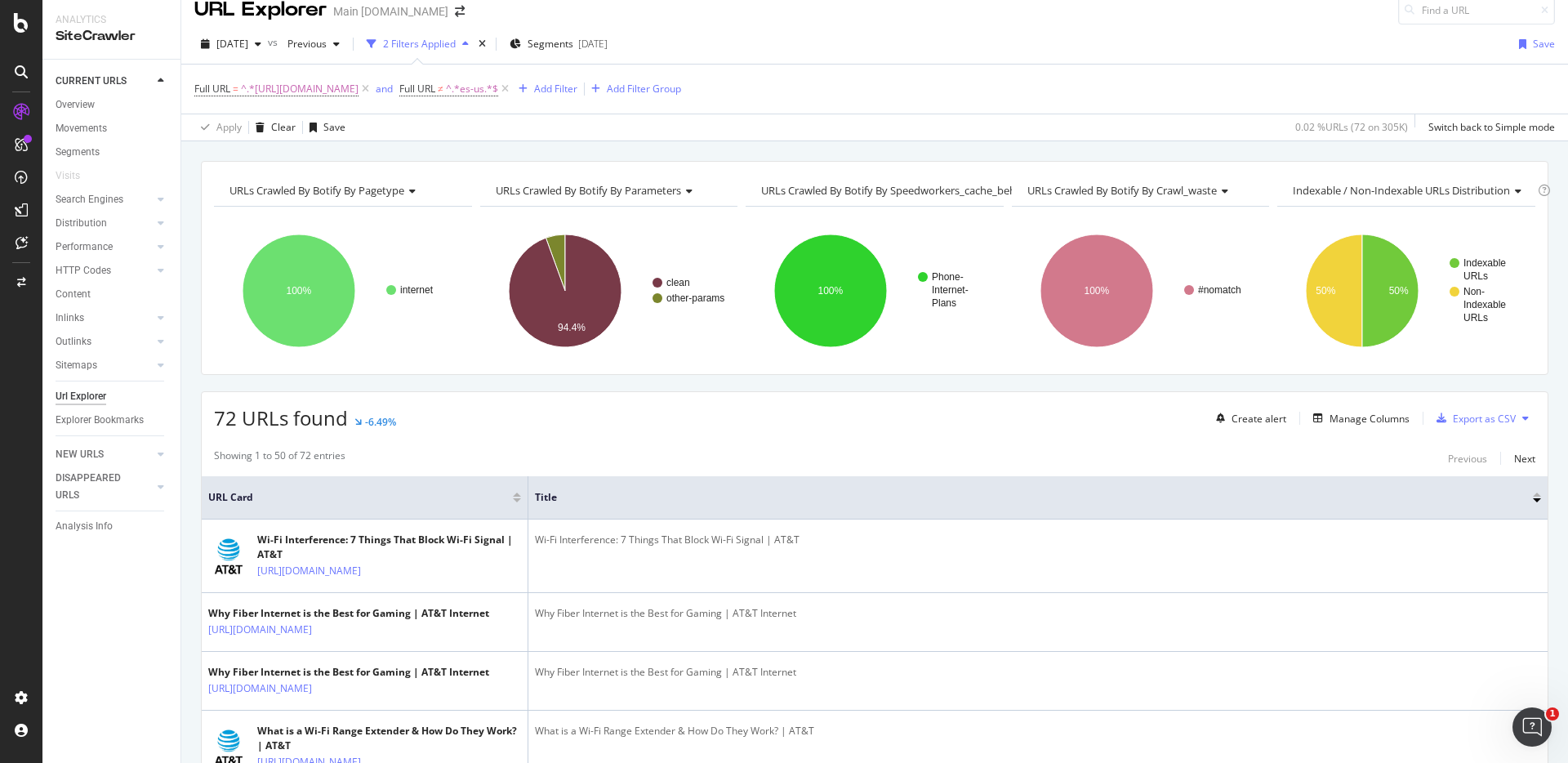
click at [1353, 457] on div "Showing 1 to 50 of 72 entries Previous Next" at bounding box center [874, 457] width 1345 height 20
click at [1477, 418] on div "Export as CSV" at bounding box center [1484, 418] width 63 height 14
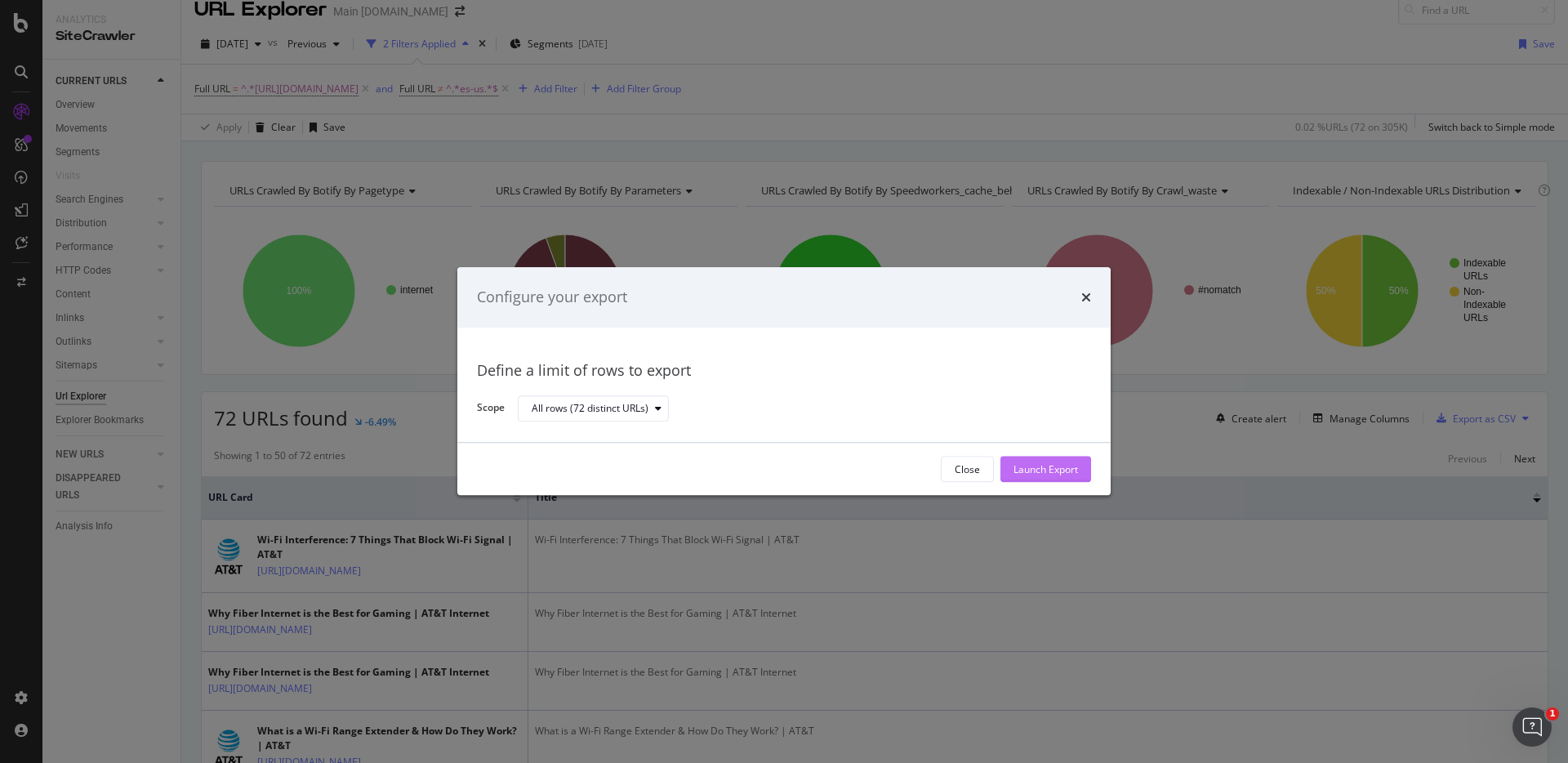
click at [1060, 467] on div "Launch Export" at bounding box center [1046, 469] width 64 height 14
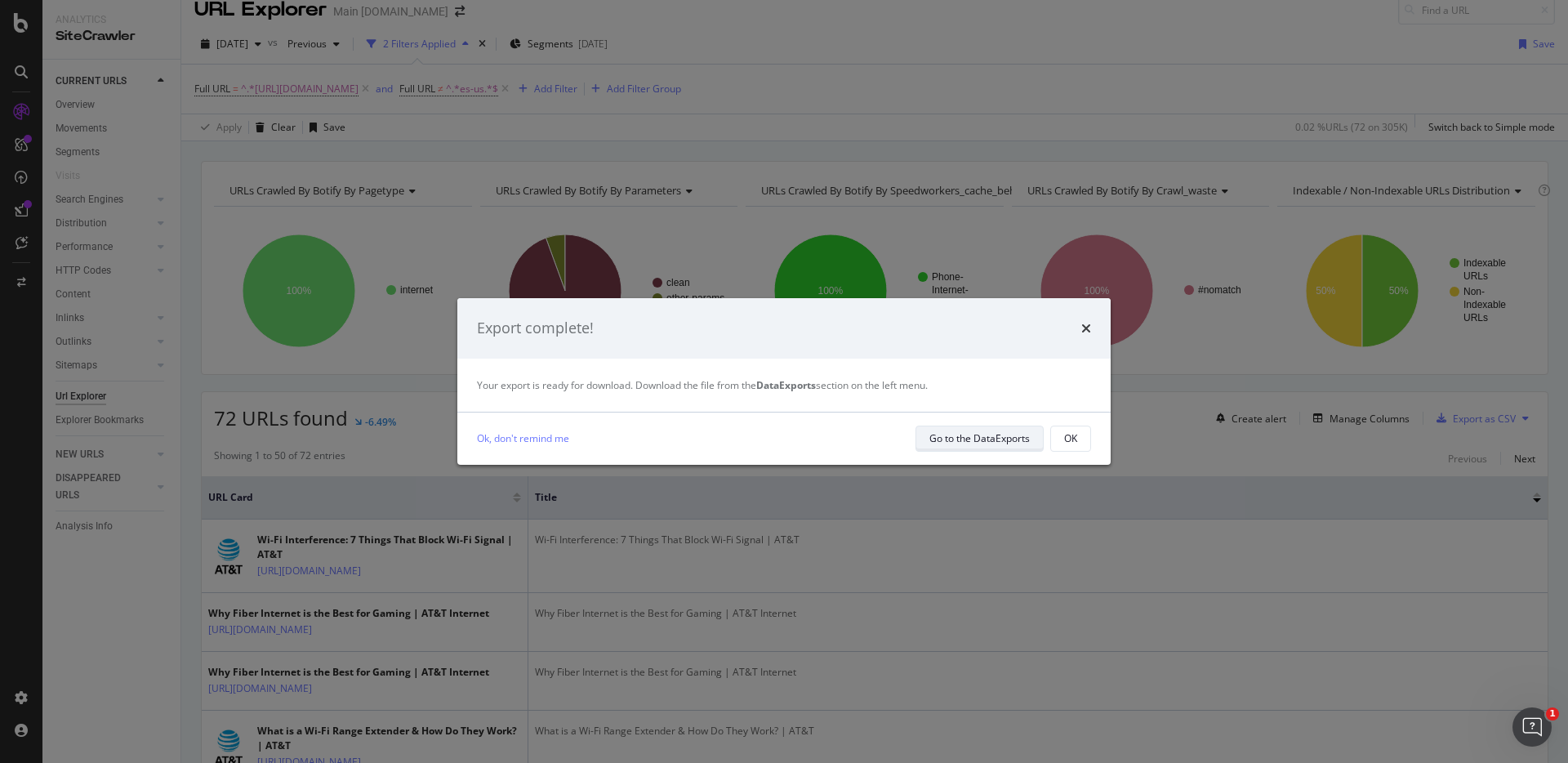
click at [966, 433] on div "Go to the DataExports" at bounding box center [979, 438] width 101 height 14
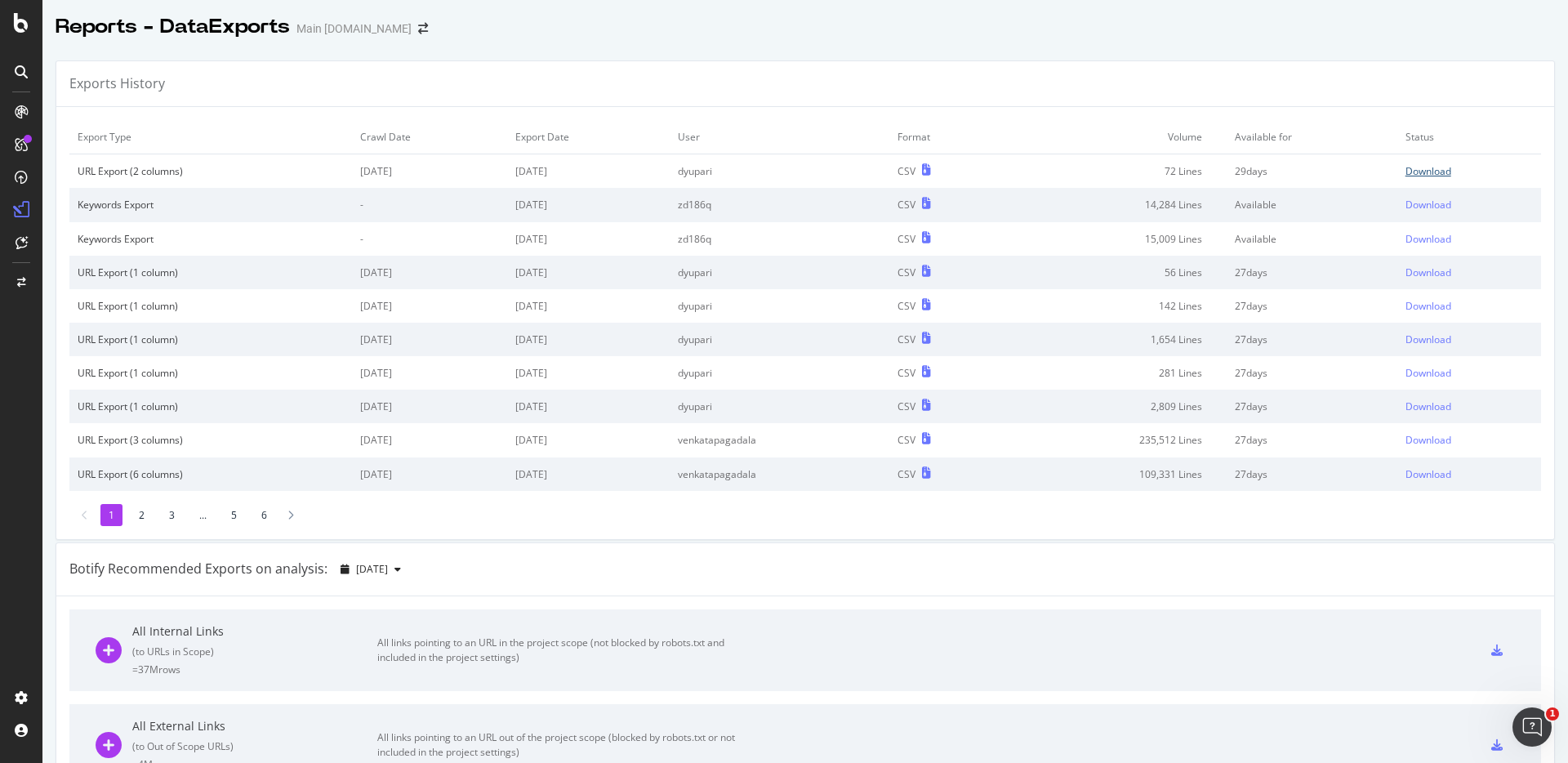
click at [1415, 173] on div "Download" at bounding box center [1428, 171] width 45 height 14
